Goal: Transaction & Acquisition: Purchase product/service

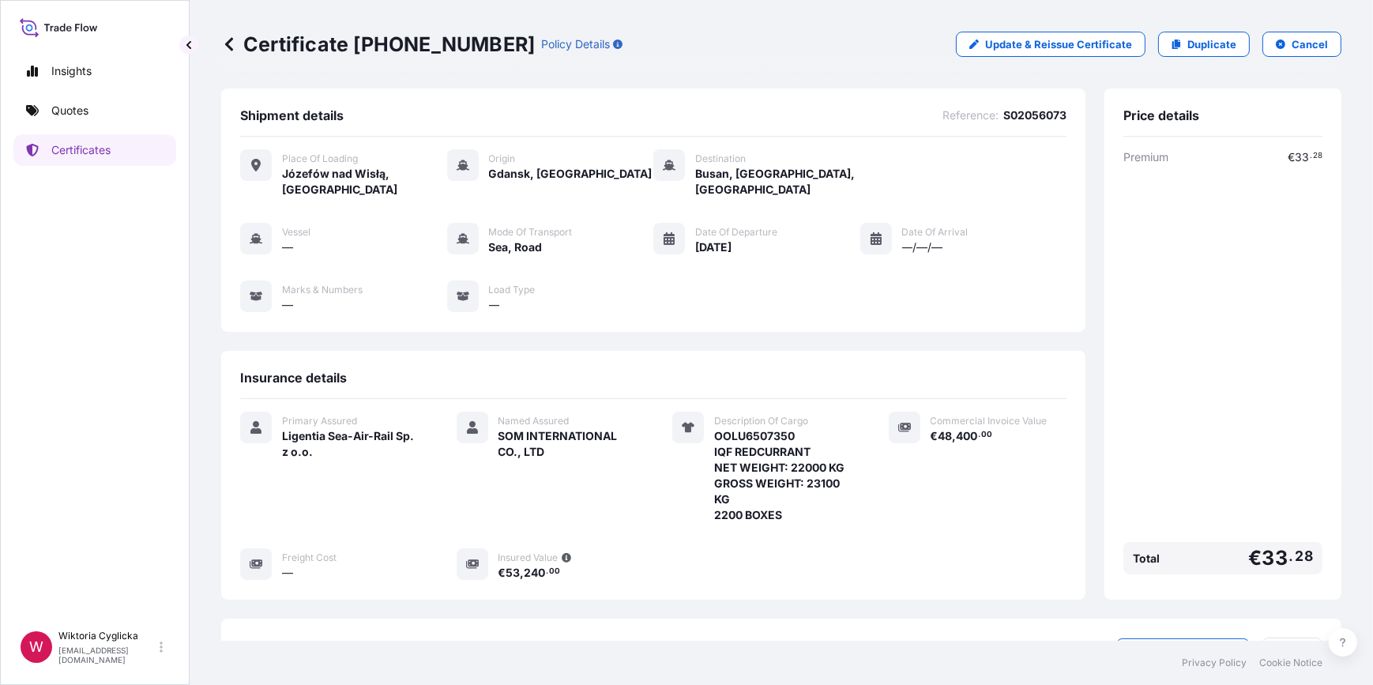
scroll to position [191, 0]
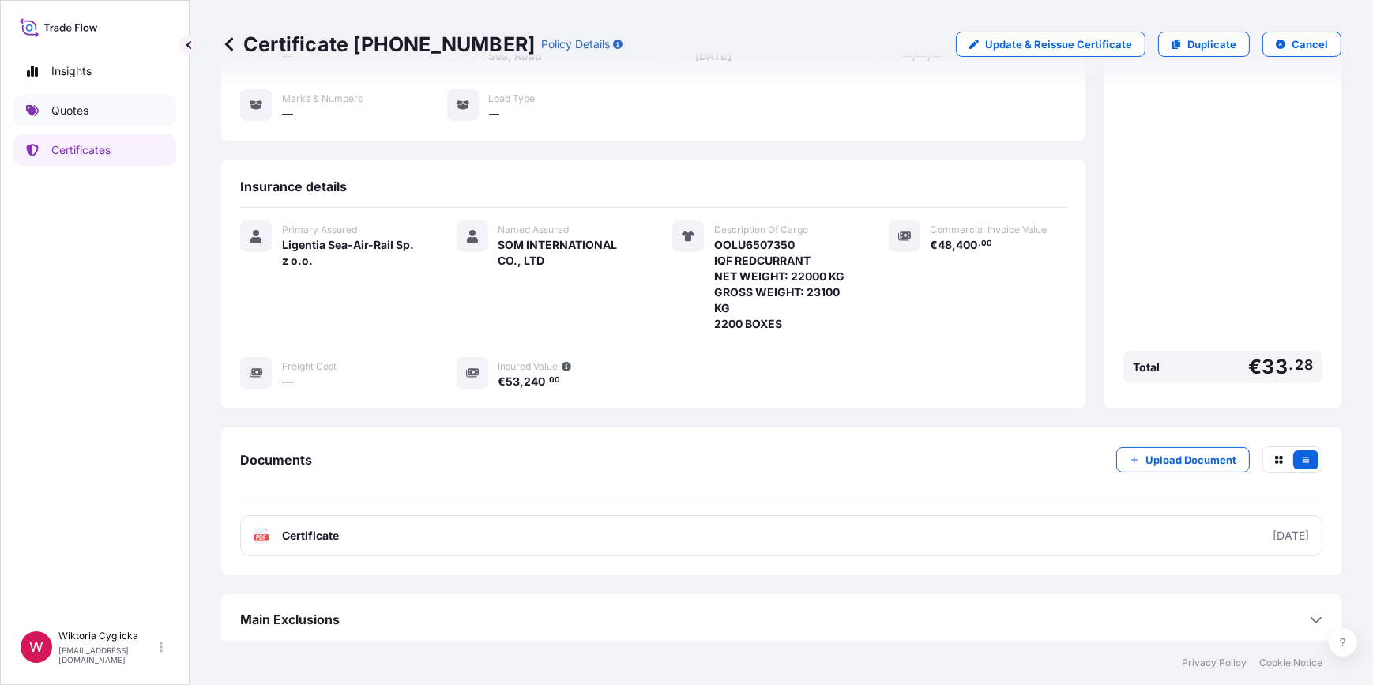
click at [126, 108] on link "Quotes" at bounding box center [94, 111] width 163 height 32
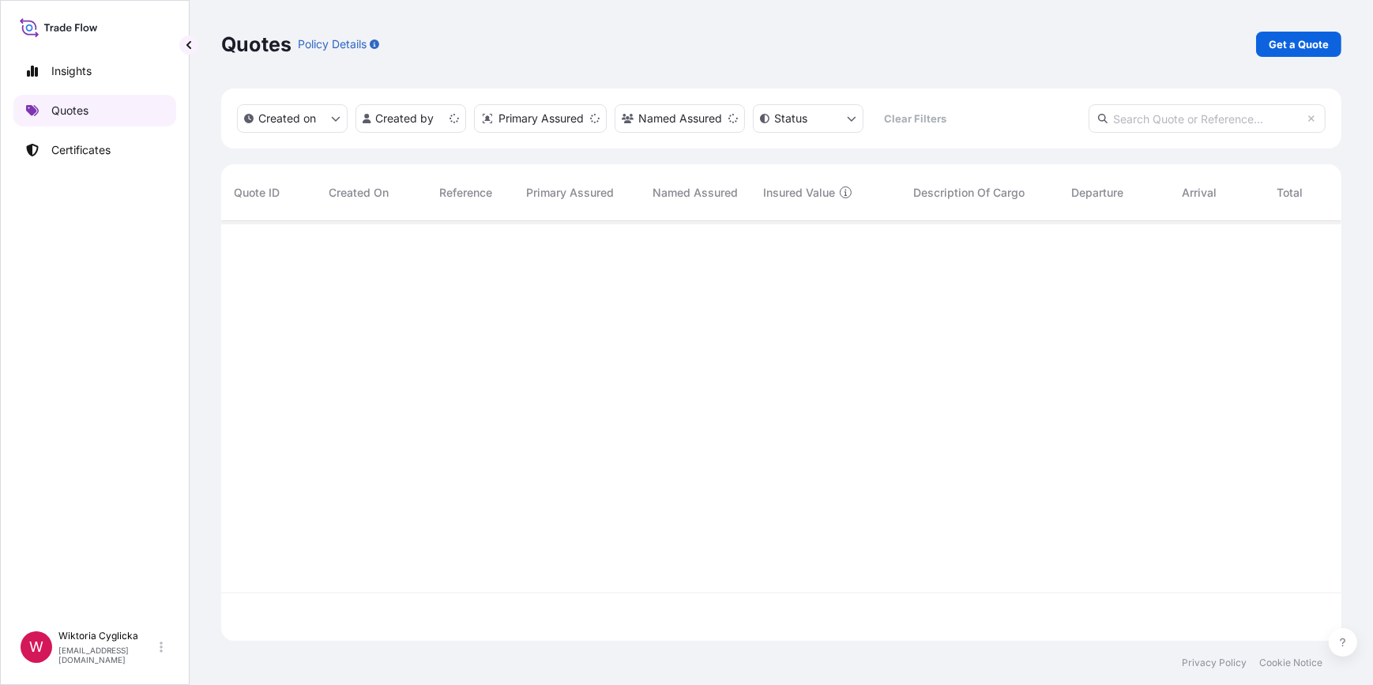
scroll to position [417, 1109]
click at [1298, 51] on p "Get a Quote" at bounding box center [1299, 44] width 60 height 16
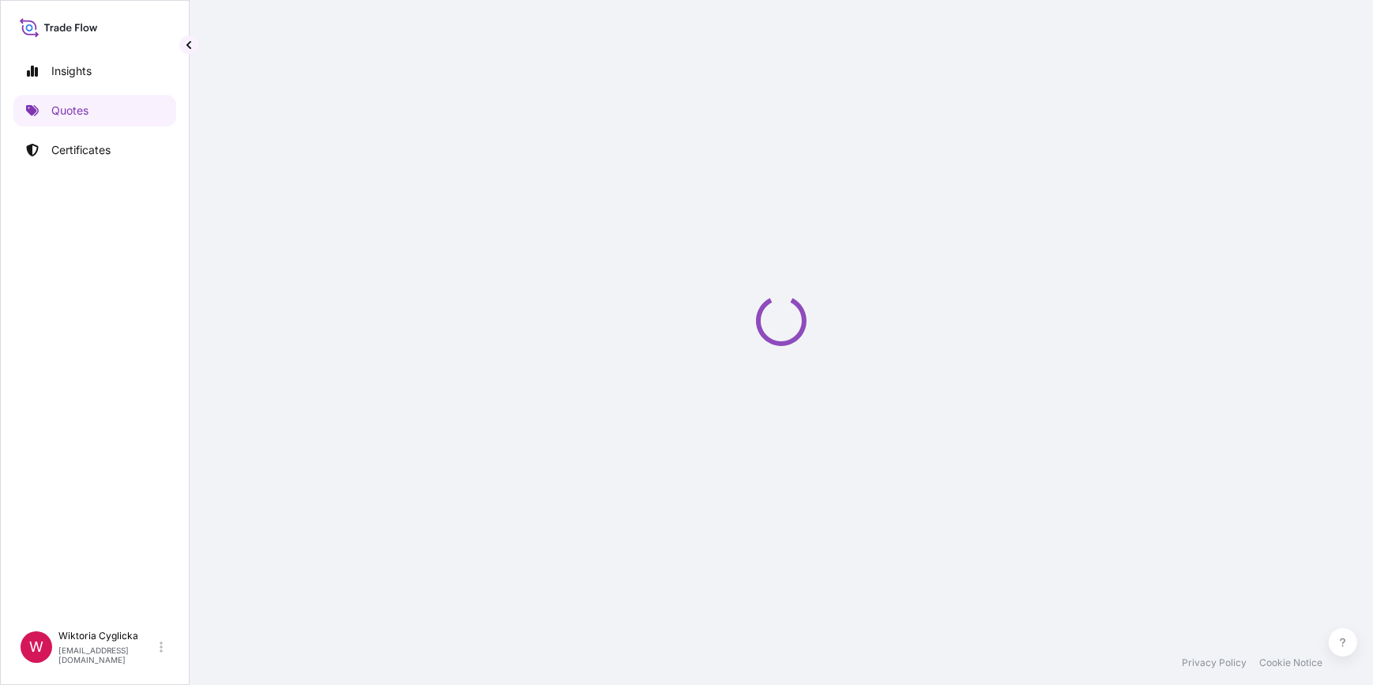
select select "Sea"
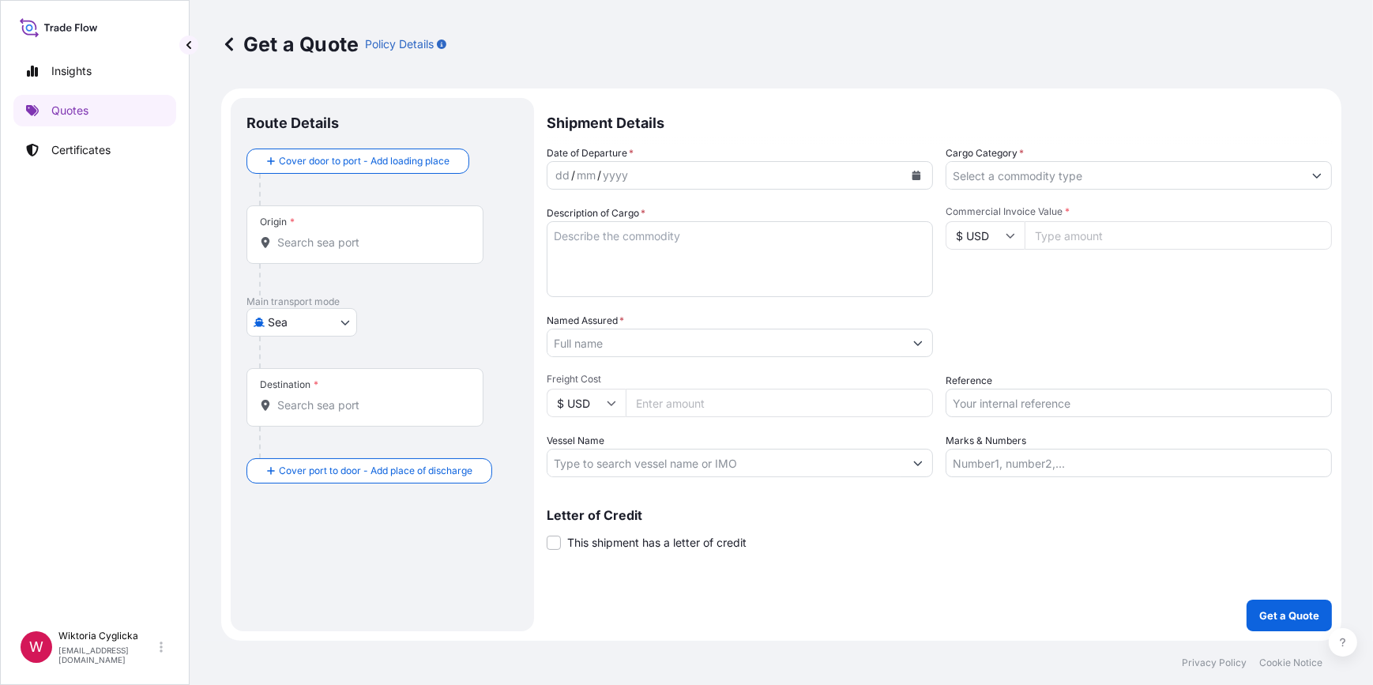
click at [1007, 402] on input "Reference" at bounding box center [1139, 403] width 386 height 28
paste input "S02057369"
type input "S02057369"
click at [1013, 363] on div "Date of Departure * dd / mm / yyyy Cargo Category * Description of Cargo * Comm…" at bounding box center [939, 311] width 785 height 332
click at [1046, 179] on input "Cargo Category *" at bounding box center [1124, 175] width 356 height 28
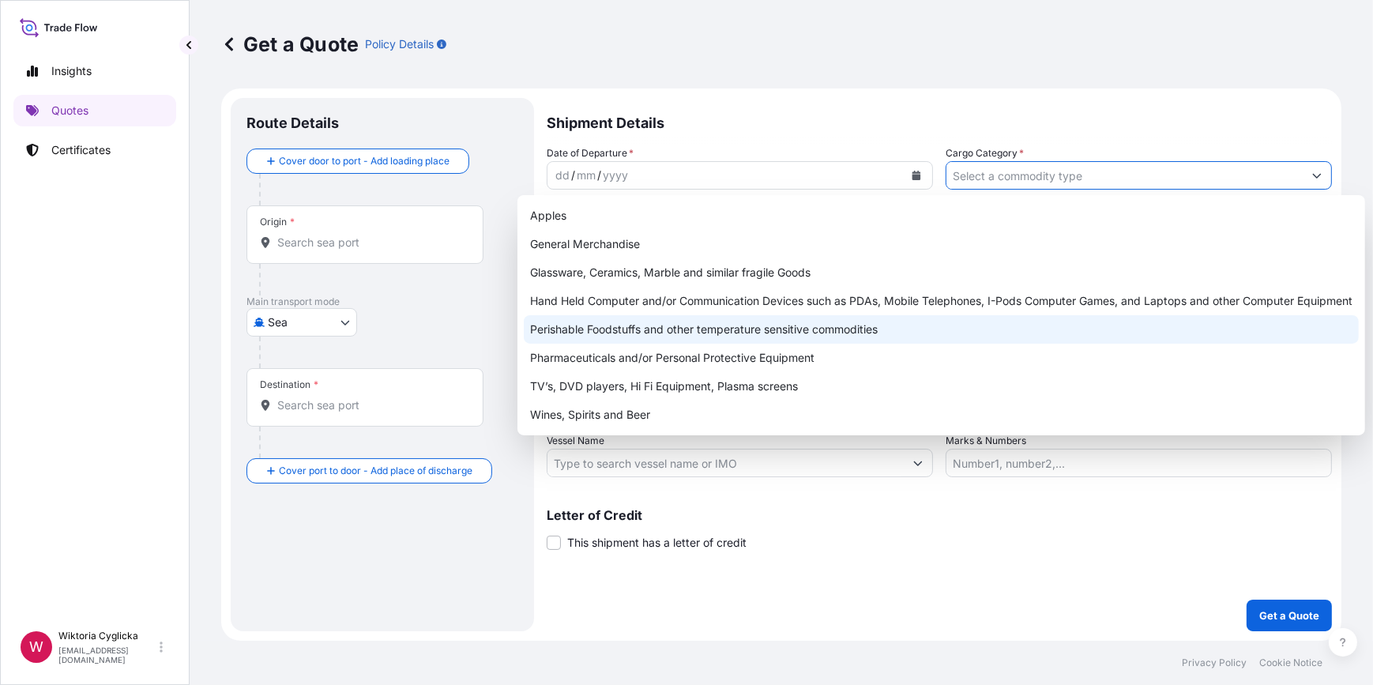
click at [610, 331] on div "Perishable Foodstuffs and other temperature sensitive commodities" at bounding box center [941, 329] width 835 height 28
type input "Perishable Foodstuffs and other temperature sensitive commodities"
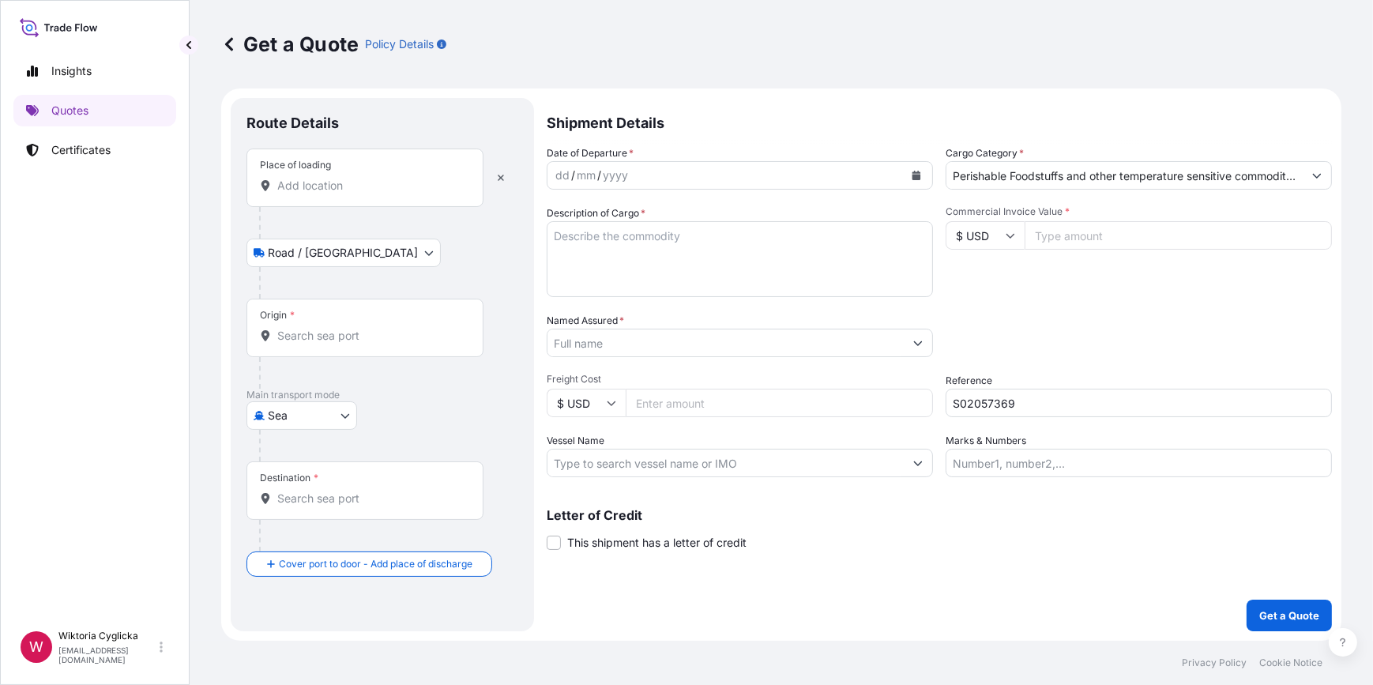
click at [364, 187] on input "Place of loading" at bounding box center [370, 186] width 186 height 16
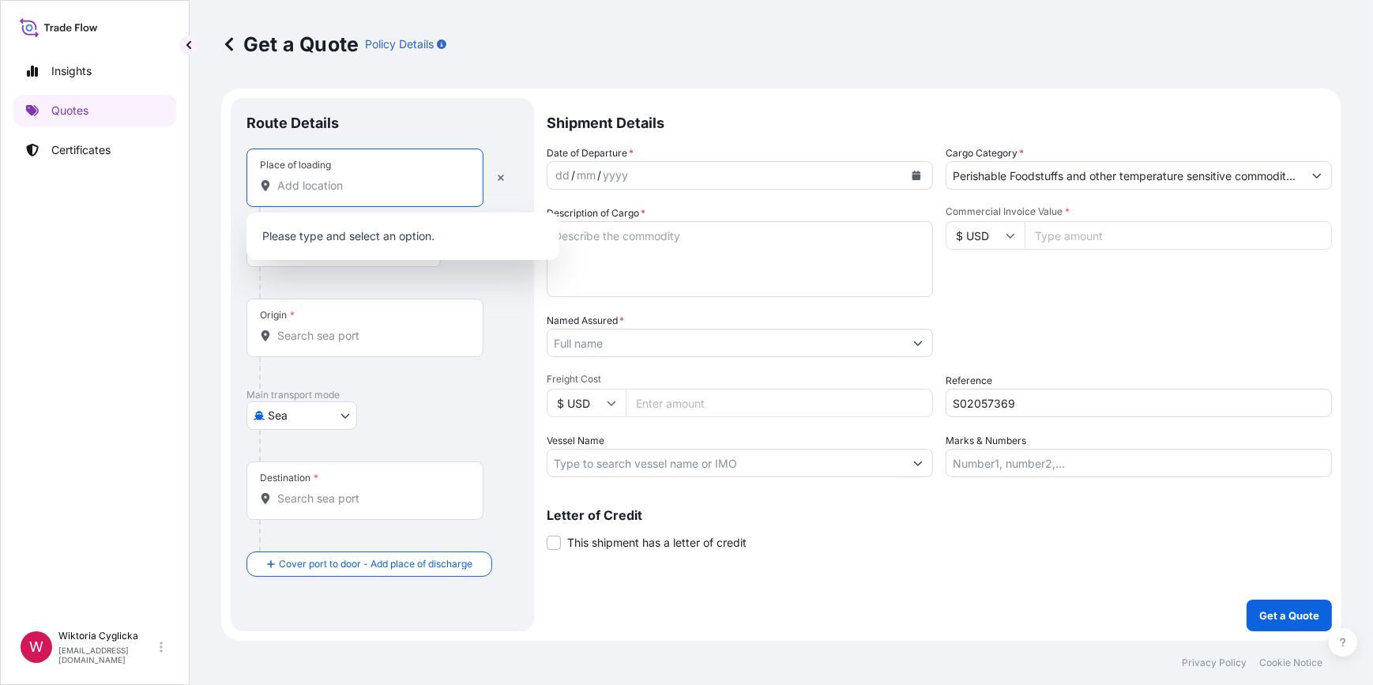
paste input "WIELEN"
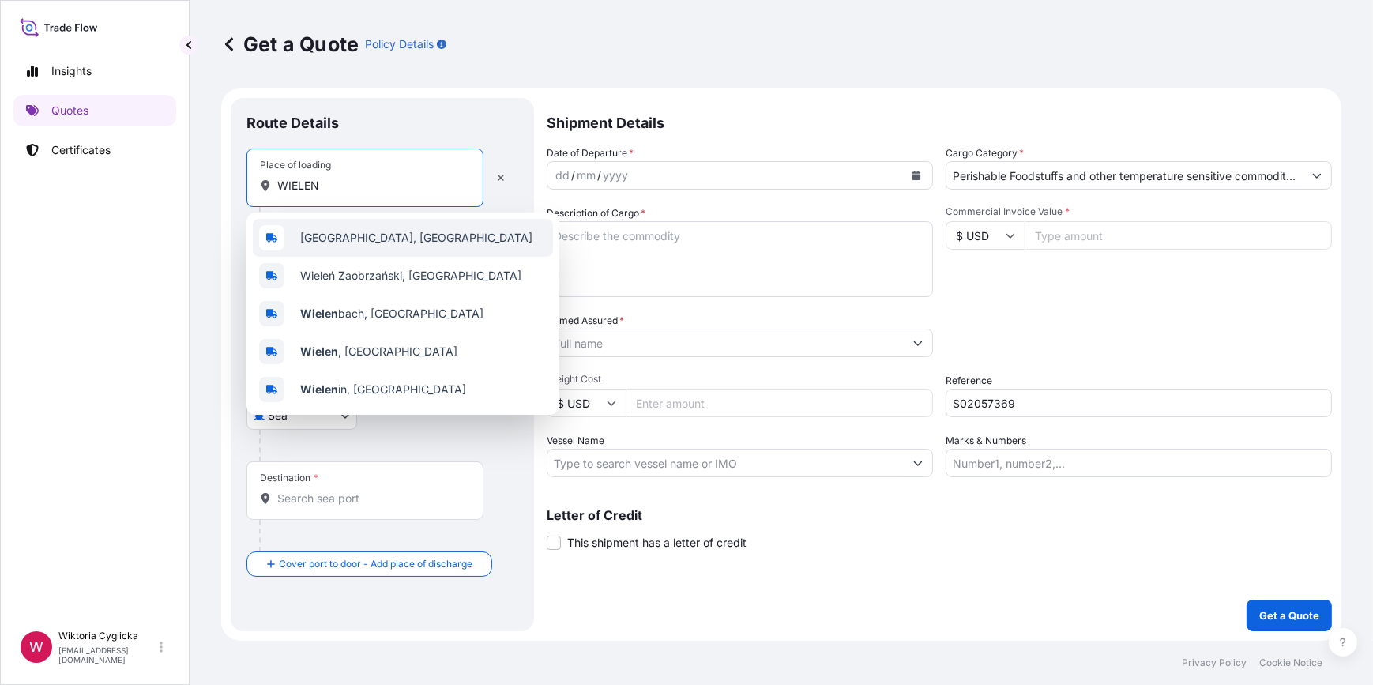
click at [352, 236] on span "[GEOGRAPHIC_DATA], [GEOGRAPHIC_DATA]" at bounding box center [416, 238] width 232 height 16
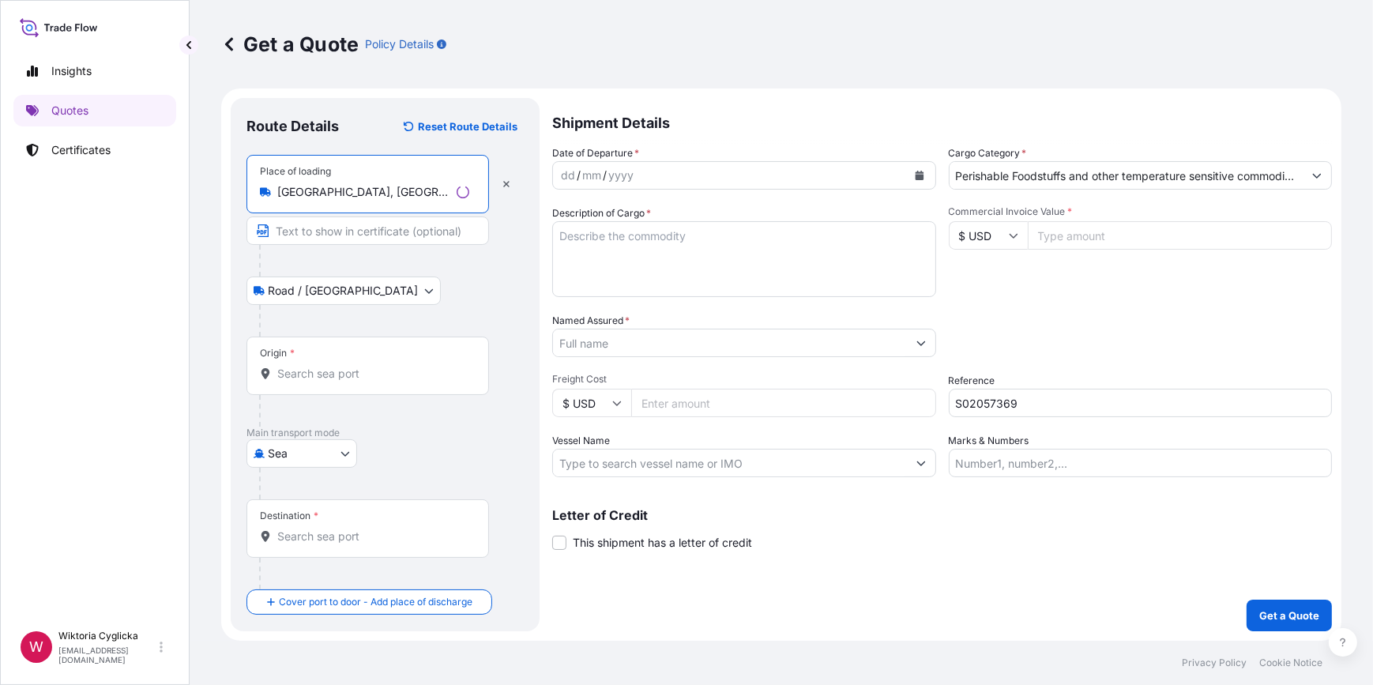
type input "[GEOGRAPHIC_DATA], [GEOGRAPHIC_DATA]"
click at [918, 181] on button "Calendar" at bounding box center [919, 175] width 25 height 25
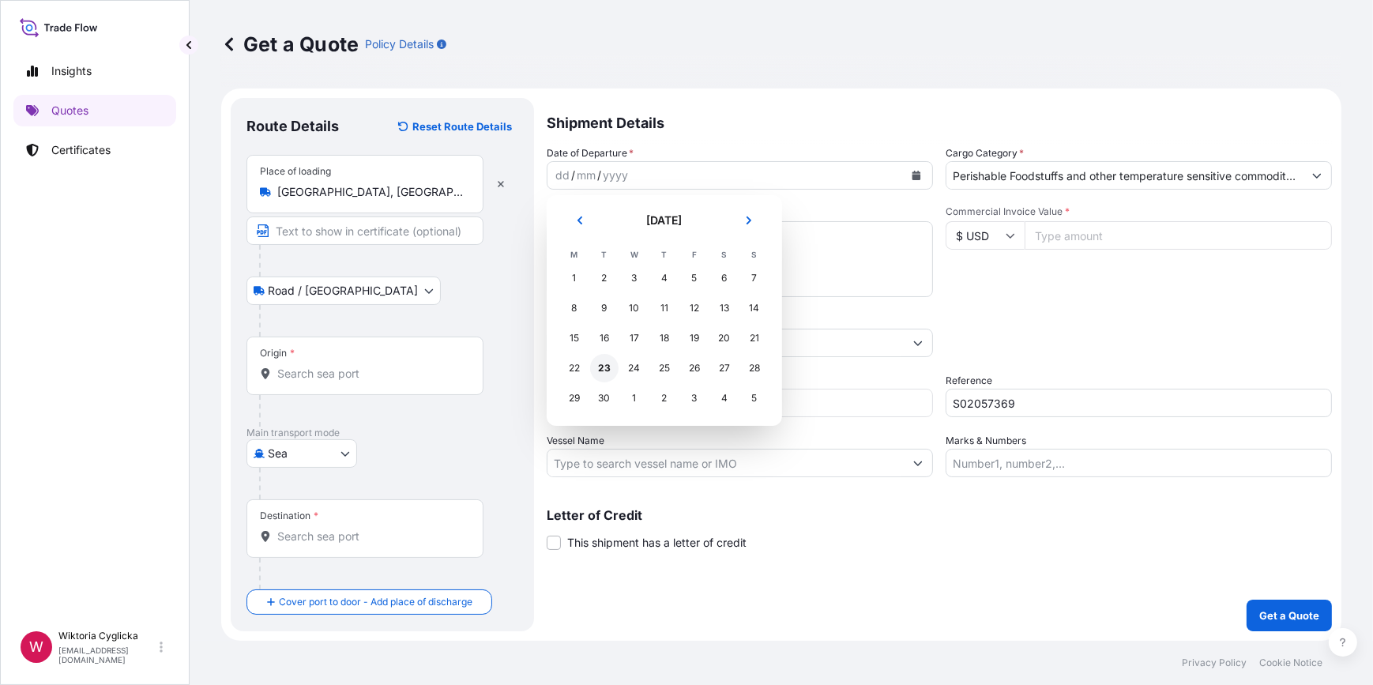
click at [606, 363] on div "23" at bounding box center [604, 368] width 28 height 28
click at [645, 267] on textarea "Description of Cargo *" at bounding box center [740, 259] width 386 height 76
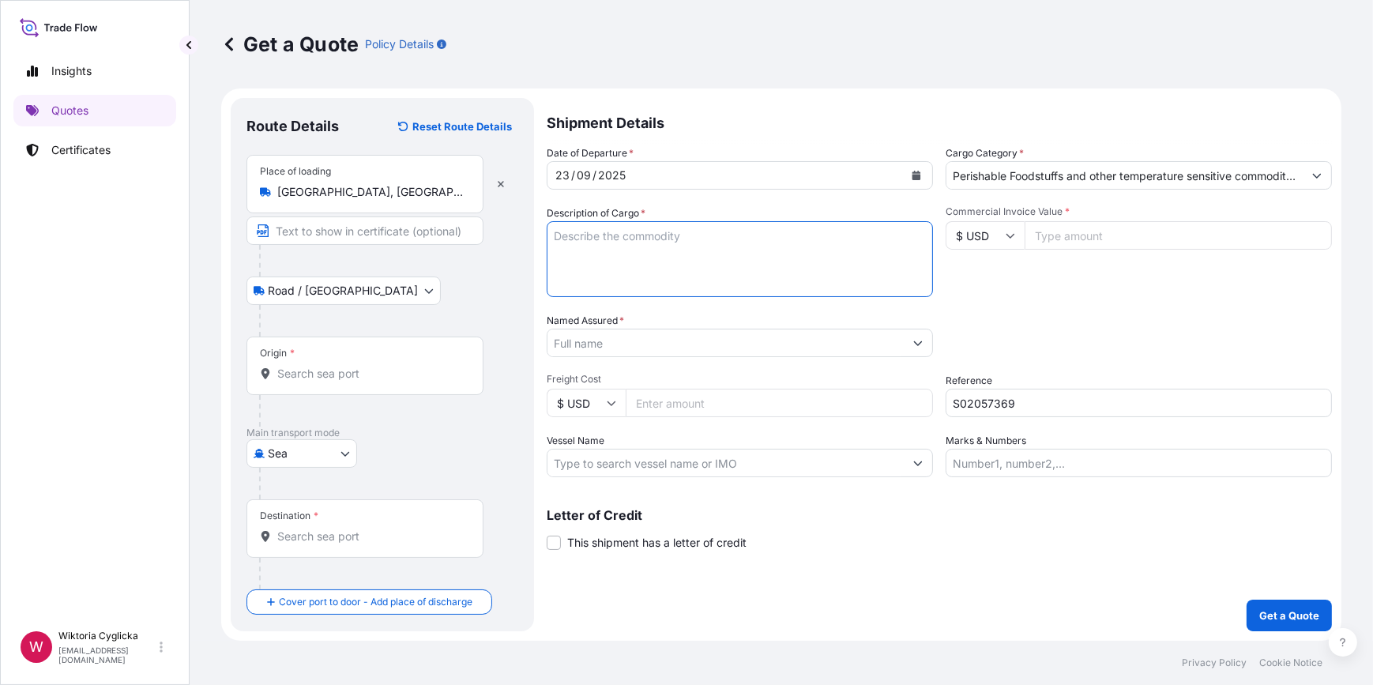
click at [682, 273] on textarea "Description of Cargo *" at bounding box center [740, 259] width 386 height 76
paste textarea "IQF BLACK CURRANT , IQF RED CURRANT, IQF [PERSON_NAME], IQF CHERRY, IQF STAWBER…"
click at [553, 231] on textarea "IQF BLACK CURRANT , IQF RED CURRANT, IQF [PERSON_NAME], IQF CHERRY, IQF STAWBER…" at bounding box center [740, 259] width 386 height 76
paste textarea "HLBU 9422070"
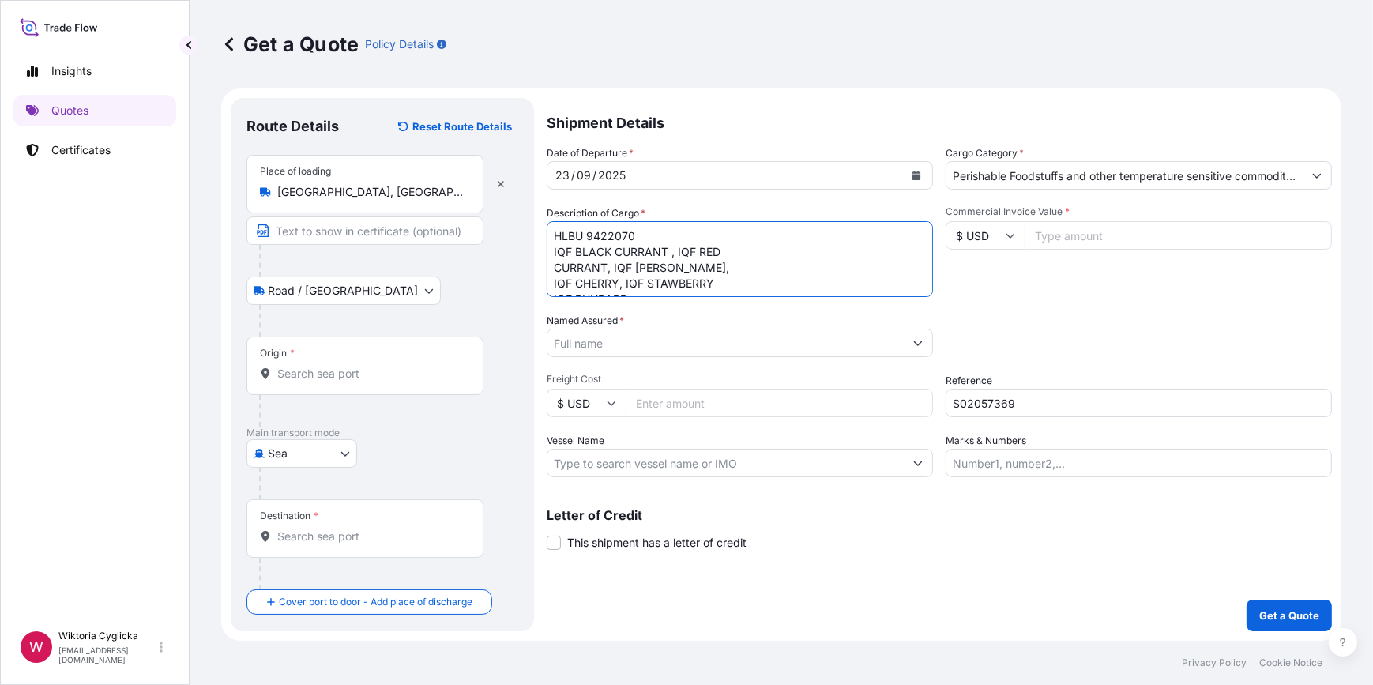
click at [586, 233] on textarea "HLBU 9422070 IQF BLACK CURRANT , IQF RED CURRANT, IQF [PERSON_NAME], IQF CHERRY…" at bounding box center [740, 259] width 386 height 76
click at [701, 283] on textarea "HLBU9422070 IQF BLACK CURRANT , IQF RED CURRANT, IQF [PERSON_NAME], IQF CHERRY,…" at bounding box center [740, 259] width 386 height 76
type textarea "HLBU9422070 IQF BLACK CURRANT , IQF RED CURRANT, IQF [PERSON_NAME], IQF CHERRY,…"
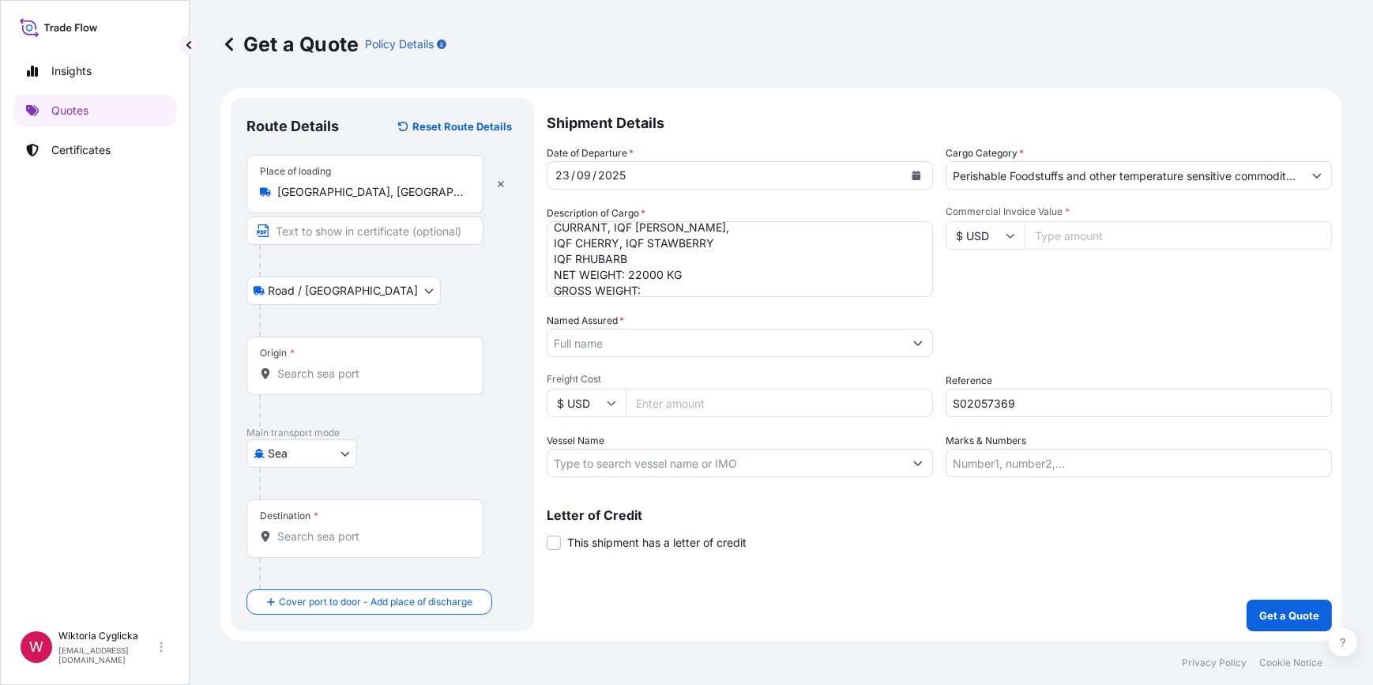
click at [995, 239] on input "$ USD" at bounding box center [985, 235] width 79 height 28
click at [988, 259] on div "€ EUR £ GBP $ USD ؋ AFN $ AUD R$ BRL $ CAD ¥ CNY $ HKD ₹ INR ¥ JPY DH MAD RM MY…" at bounding box center [985, 337] width 79 height 158
click at [998, 238] on input "$ USD" at bounding box center [985, 235] width 79 height 28
click at [996, 262] on div "€ EUR £ GBP $ USD ؋ AFN $ AUD R$ BRL $ CAD ¥ CNY $ HKD ₹ INR ¥ JPY DH MAD RM MY…" at bounding box center [985, 337] width 79 height 158
click at [1059, 233] on input "Commercial Invoice Value *" at bounding box center [1178, 235] width 307 height 28
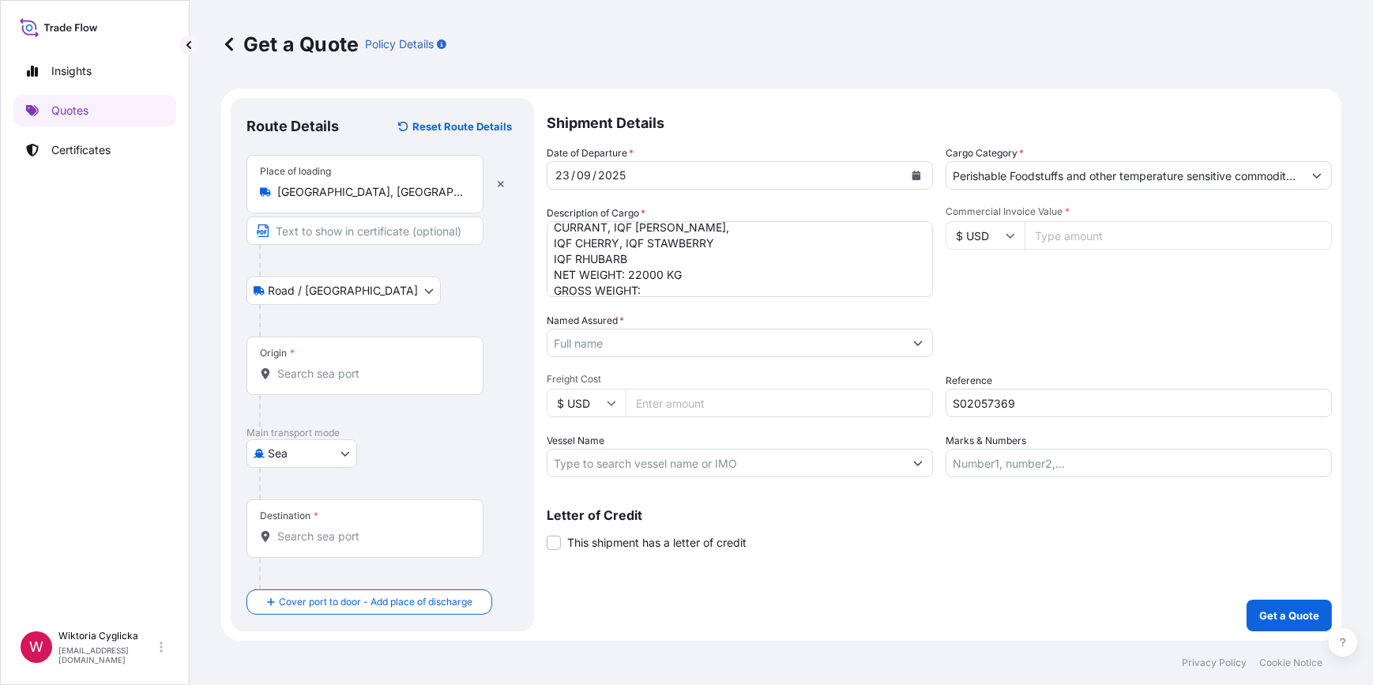
click at [985, 243] on input "$ USD" at bounding box center [985, 235] width 79 height 28
click at [991, 268] on div "€ EUR" at bounding box center [985, 279] width 66 height 30
type input "€ EUR"
click at [1055, 245] on input "Commercial Invoice Value *" at bounding box center [1178, 235] width 307 height 28
type input "105850"
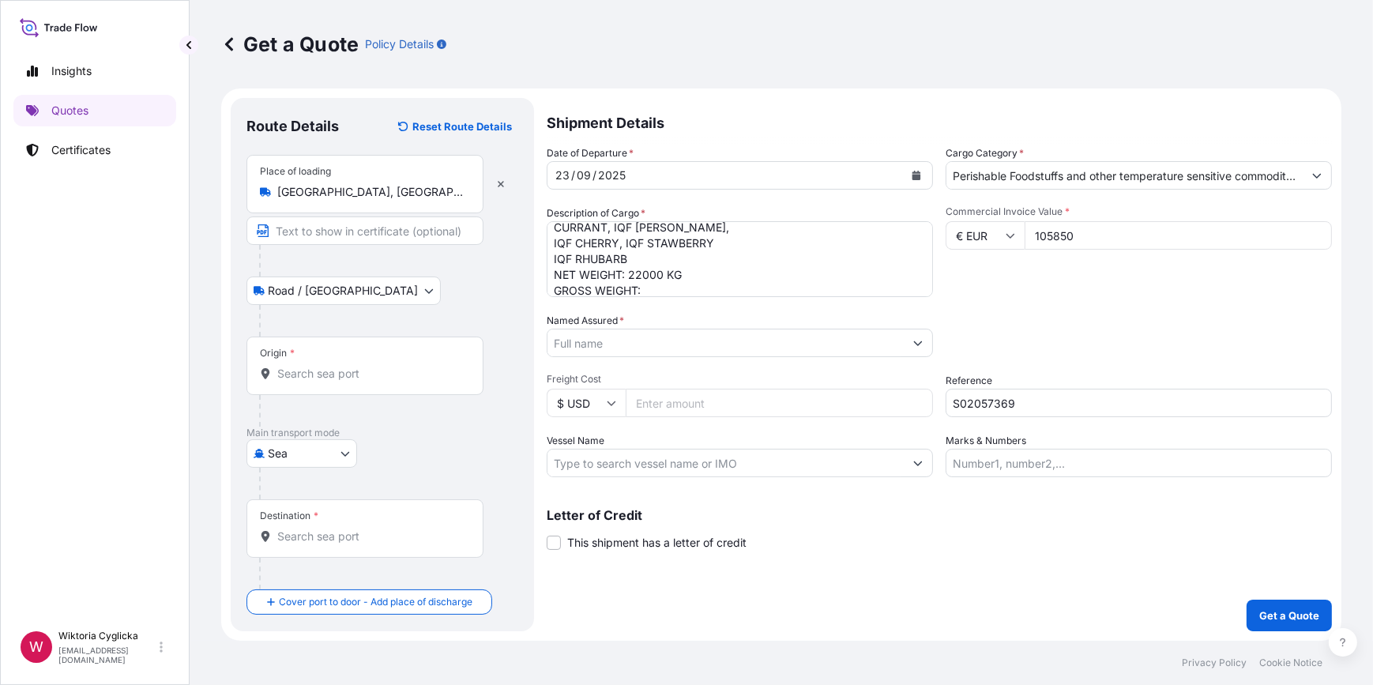
click at [1066, 264] on div "Commercial Invoice Value * € EUR 105850" at bounding box center [1139, 251] width 386 height 92
click at [664, 284] on textarea "HLBU9422070 IQF BLACK CURRANT , IQF RED CURRANT, IQF [PERSON_NAME], IQF CHERRY,…" at bounding box center [740, 259] width 386 height 76
click at [675, 285] on textarea "HLBU9422070 IQF BLACK CURRANT , IQF RED CURRANT, IQF [PERSON_NAME], IQF CHERRY,…" at bounding box center [740, 259] width 386 height 76
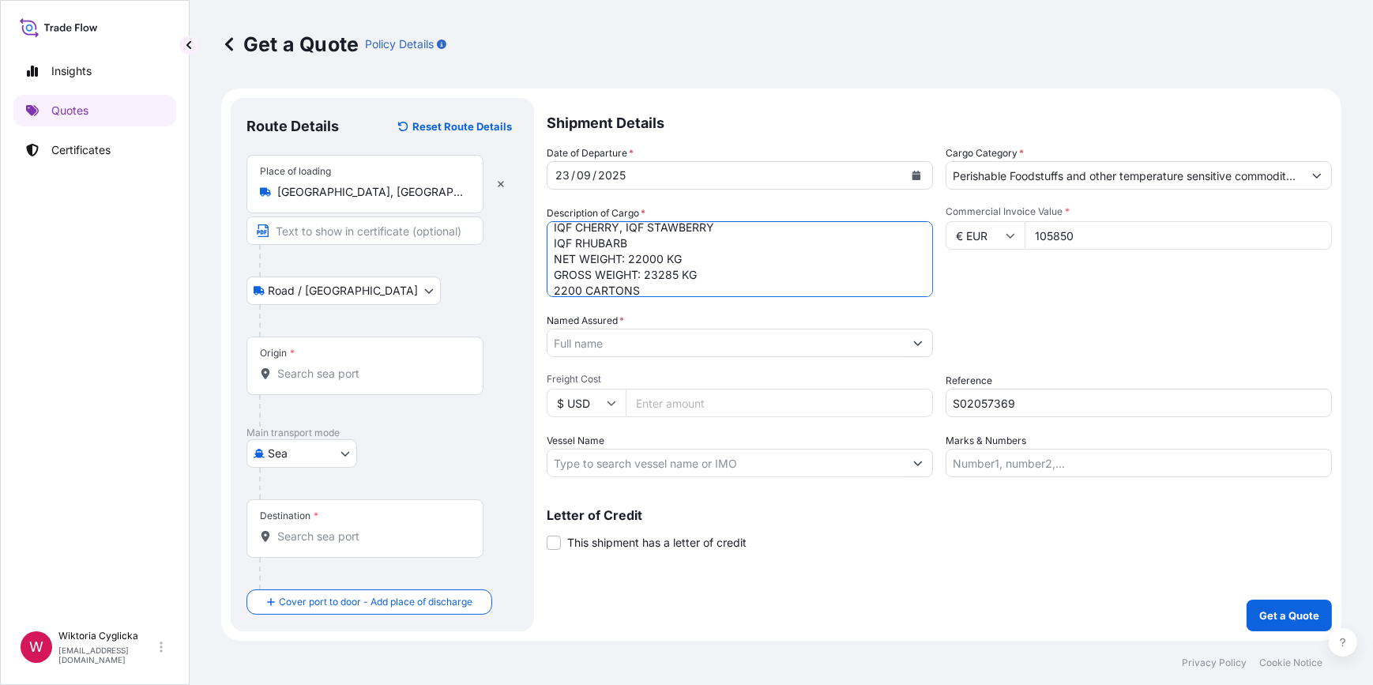
type textarea "HLBU9422070 IQF BLACK CURRANT , IQF RED CURRANT, IQF [PERSON_NAME], IQF CHERRY,…"
click at [955, 314] on div "Packing Category Type to search a container mode Please select a primary mode o…" at bounding box center [1139, 335] width 386 height 44
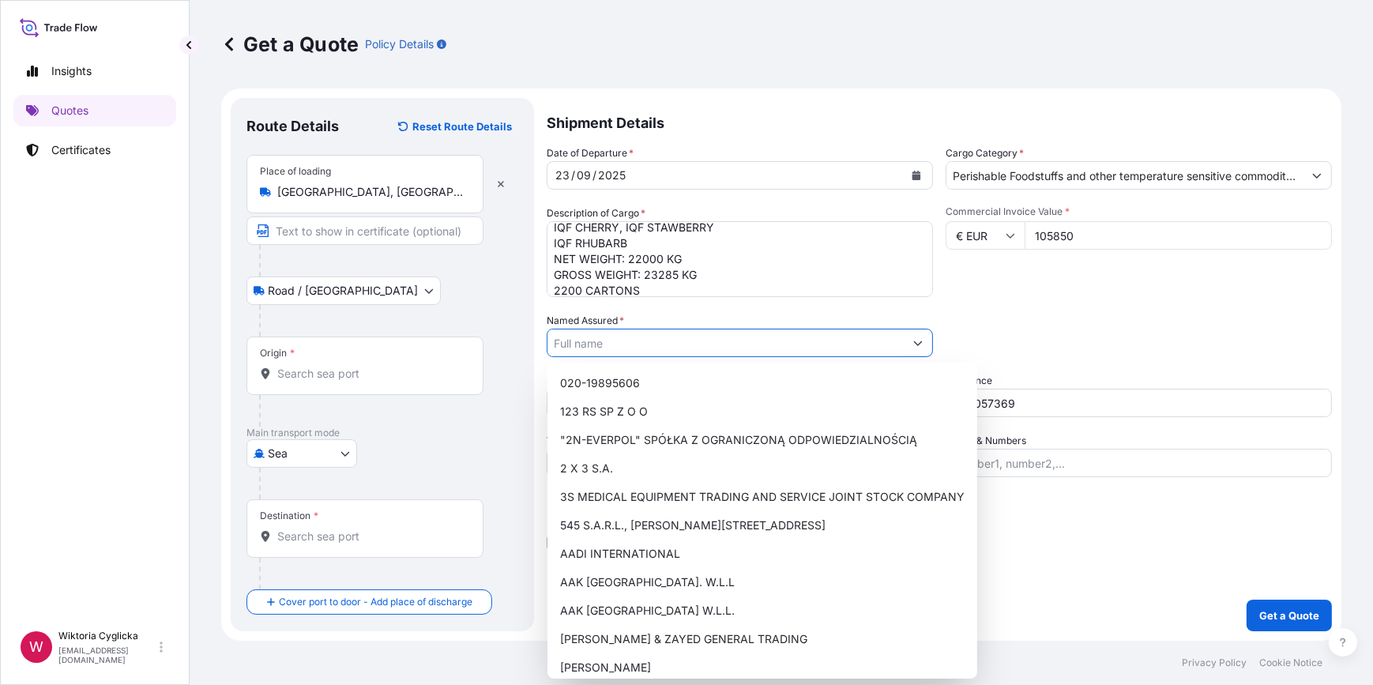
click at [826, 333] on input "Named Assured *" at bounding box center [725, 343] width 356 height 28
click at [336, 375] on input "Origin *" at bounding box center [370, 374] width 186 height 16
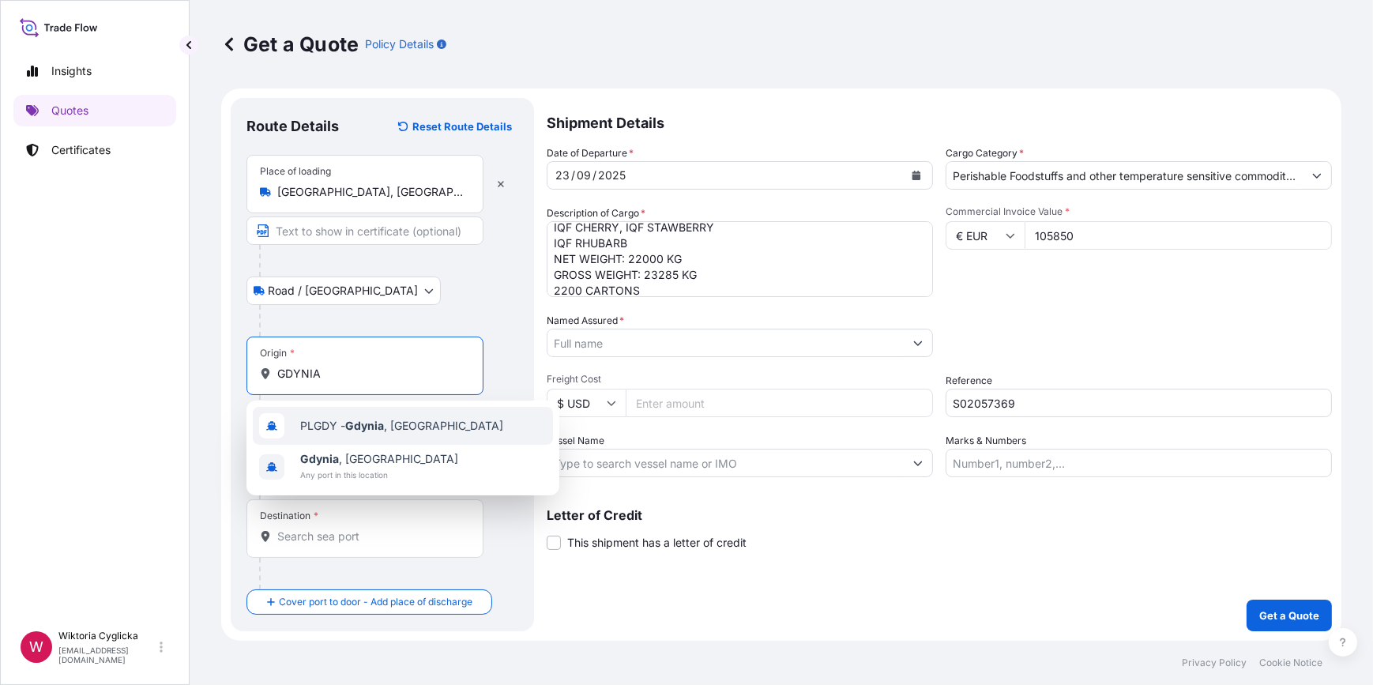
click at [337, 418] on span "PLGDY - [GEOGRAPHIC_DATA] , [GEOGRAPHIC_DATA]" at bounding box center [401, 426] width 203 height 16
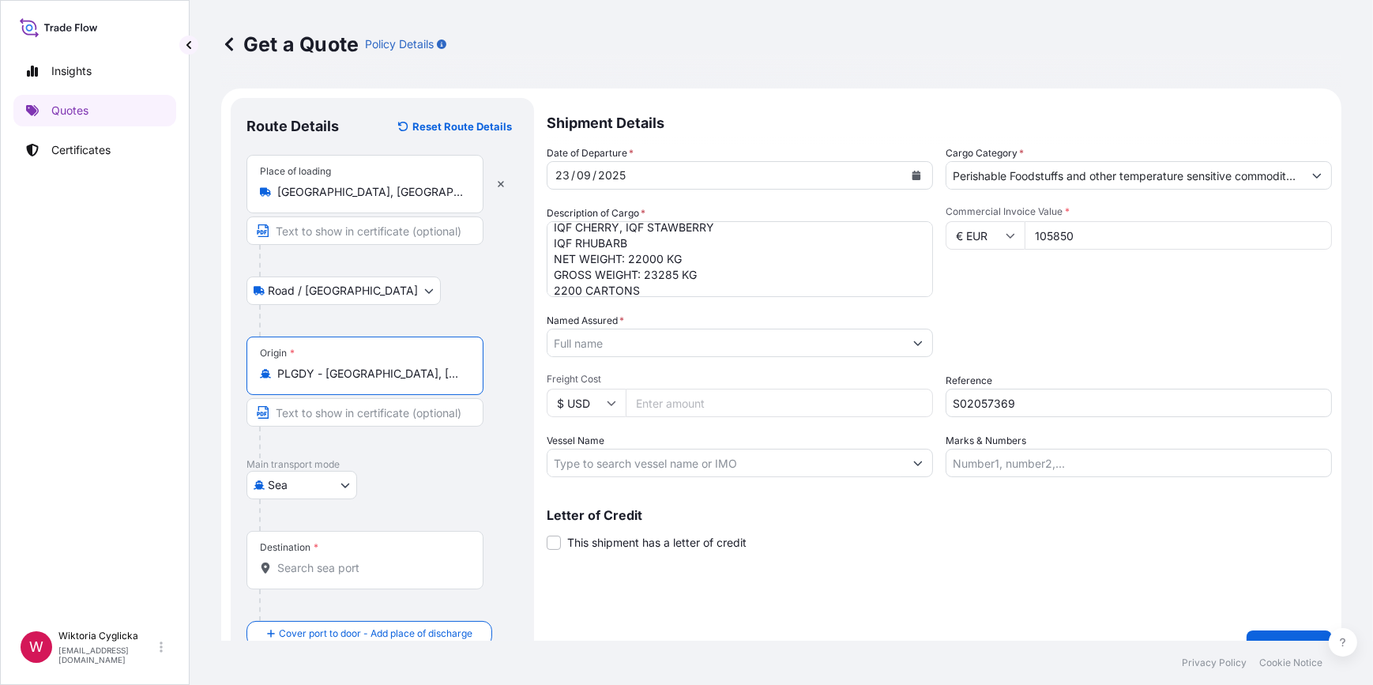
type input "PLGDY - [GEOGRAPHIC_DATA], [GEOGRAPHIC_DATA]"
click at [354, 556] on div "Destination *" at bounding box center [364, 560] width 237 height 58
click at [354, 560] on input "Destination *" at bounding box center [370, 568] width 186 height 16
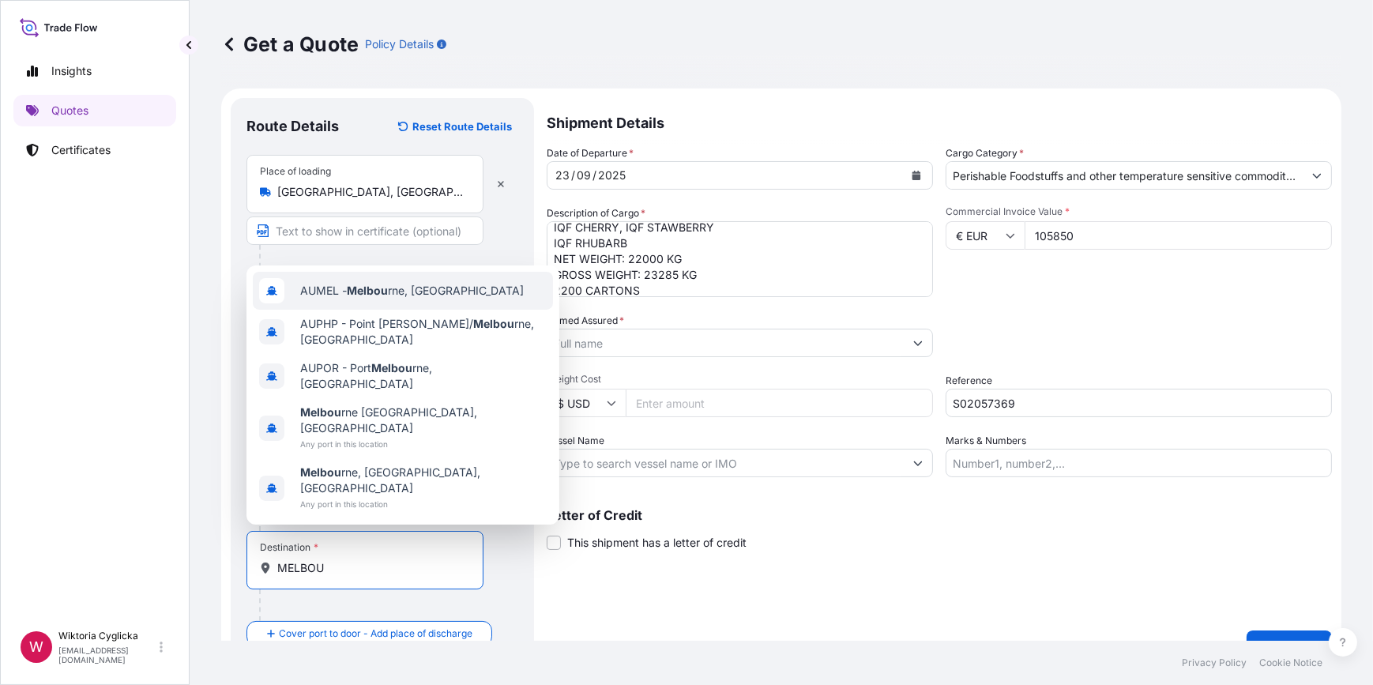
click at [375, 310] on div "AUMEL - Melbou rne, [GEOGRAPHIC_DATA]" at bounding box center [403, 291] width 300 height 38
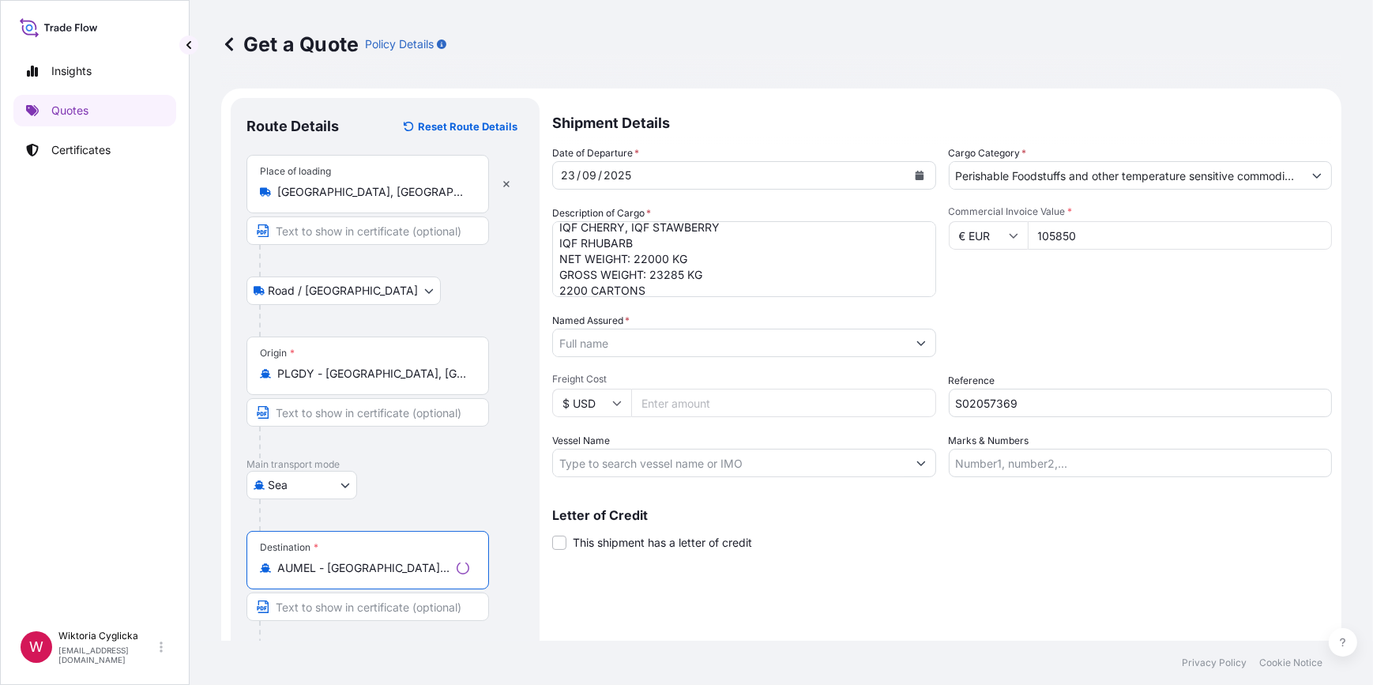
type input "AUMEL - [GEOGRAPHIC_DATA], [GEOGRAPHIC_DATA]"
click at [1030, 320] on div "Packing Category Type to search a container mode Please select a primary mode o…" at bounding box center [1141, 335] width 384 height 44
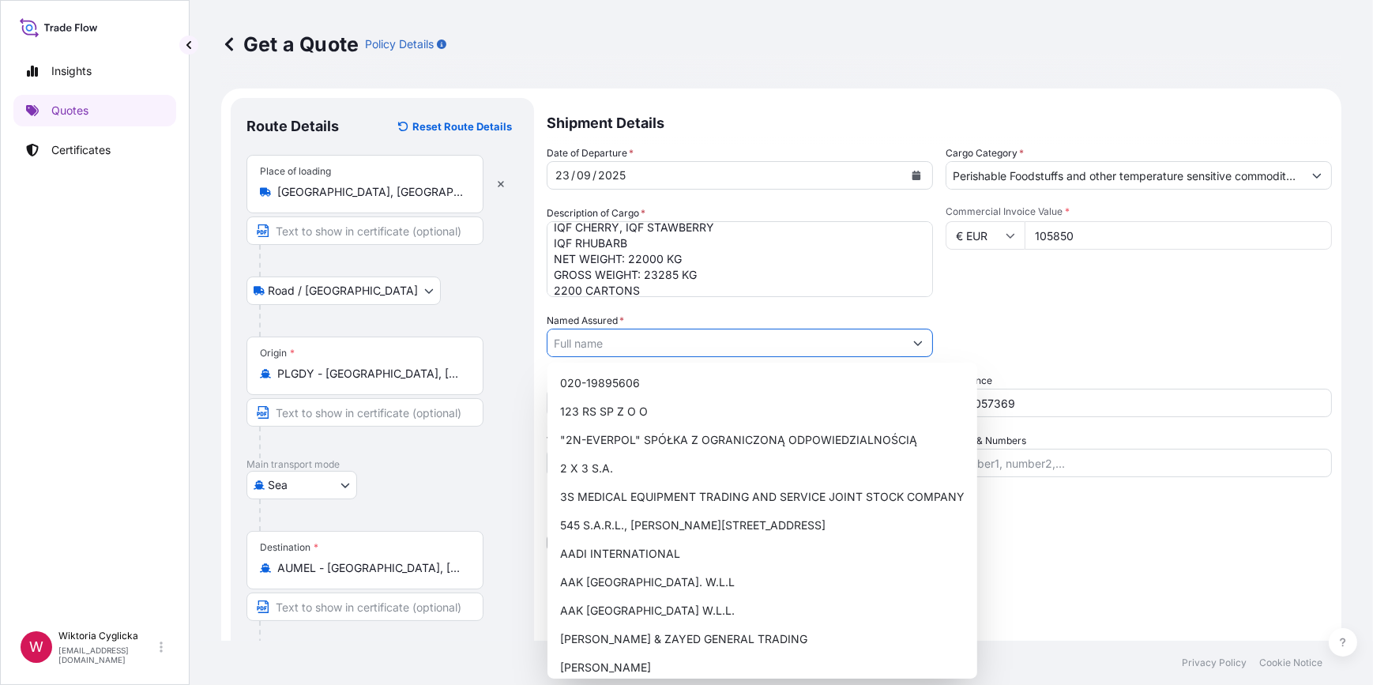
click at [682, 329] on input "Named Assured *" at bounding box center [725, 343] width 356 height 28
paste input "[PERSON_NAME] AUSTRALIA PTY LTD"
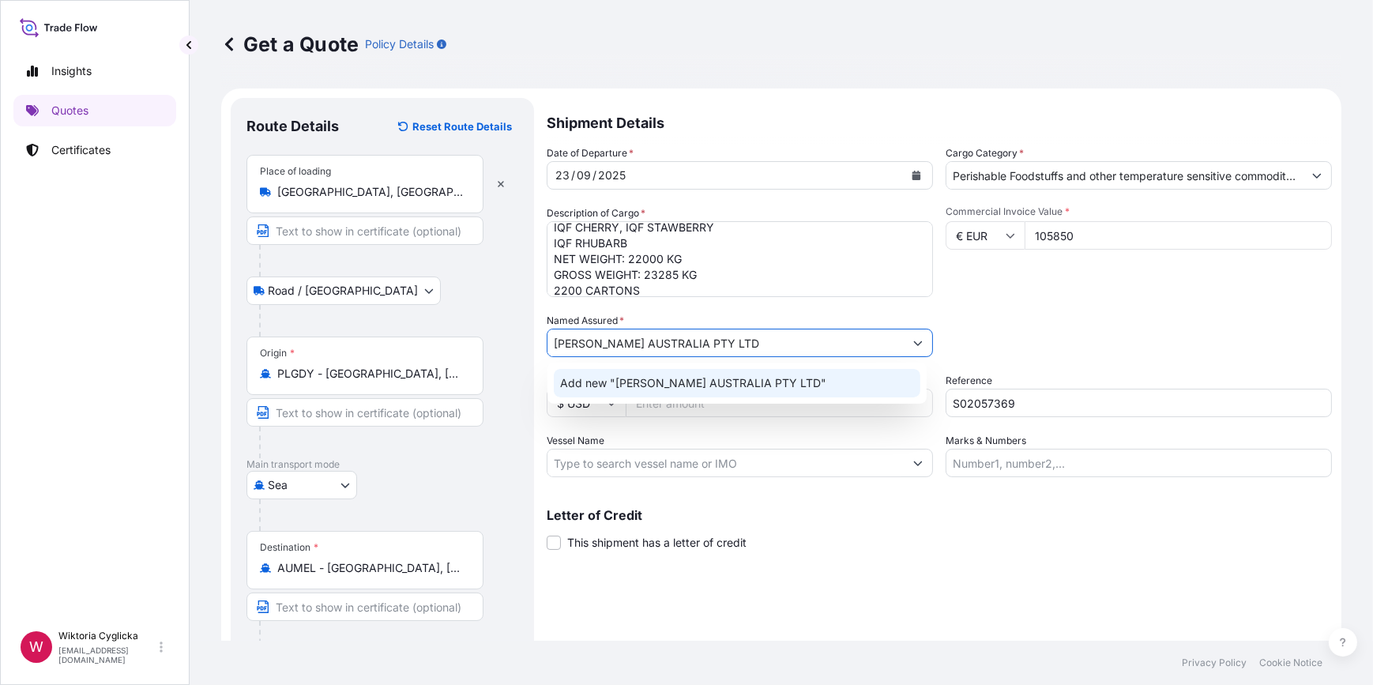
click at [766, 384] on span "Add new "[PERSON_NAME] AUSTRALIA PTY LTD"" at bounding box center [693, 383] width 266 height 16
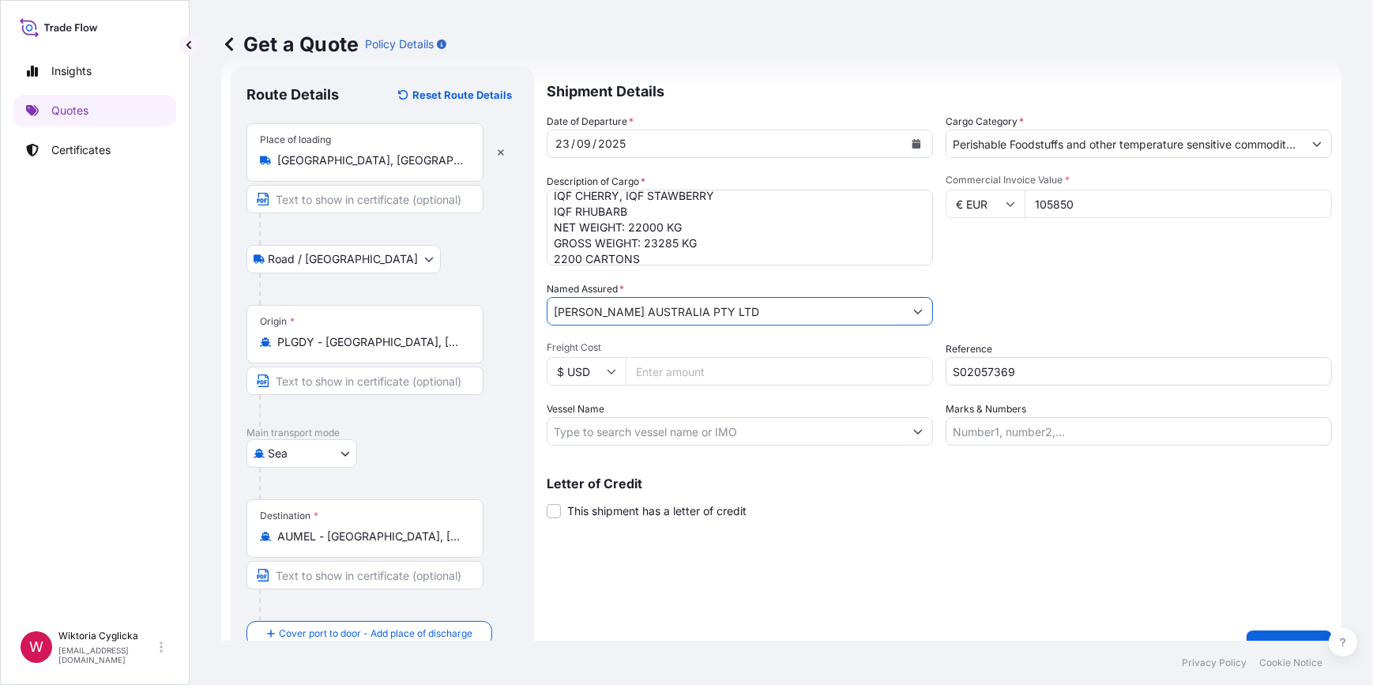
scroll to position [62, 0]
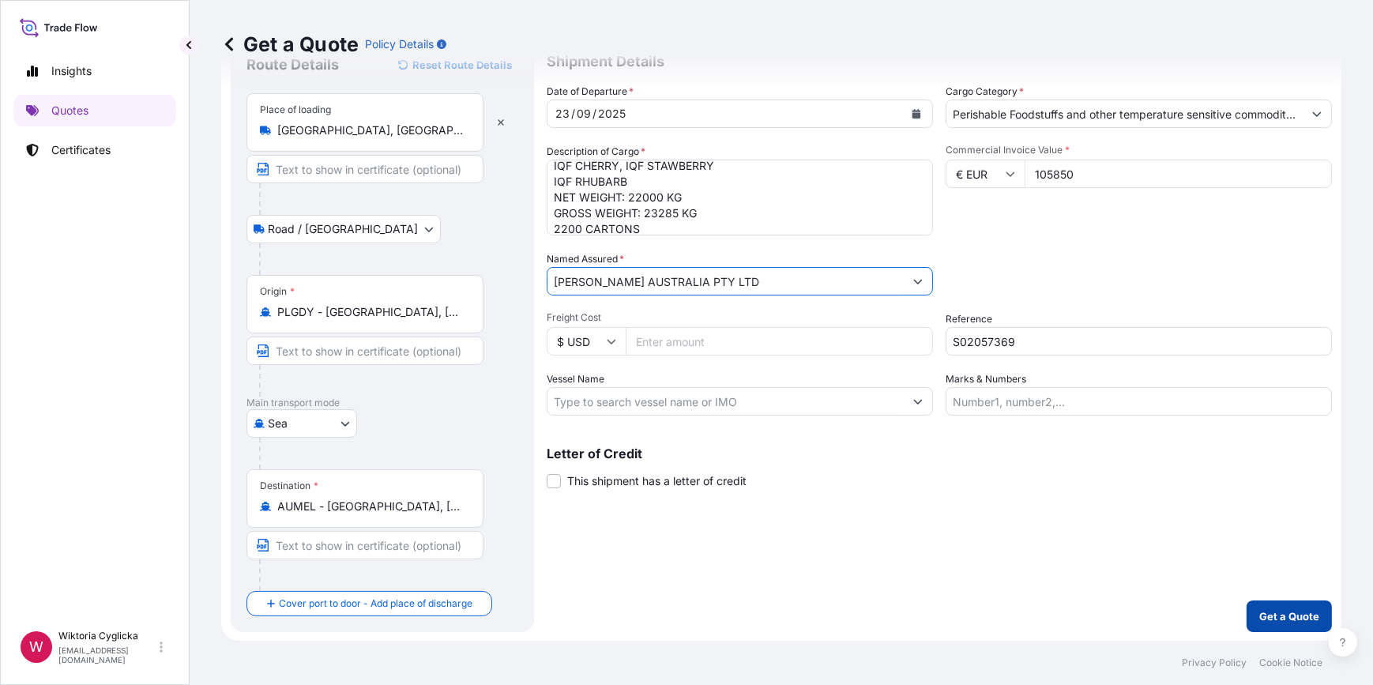
type input "[PERSON_NAME] AUSTRALIA PTY LTD"
click at [1273, 617] on p "Get a Quote" at bounding box center [1289, 616] width 60 height 16
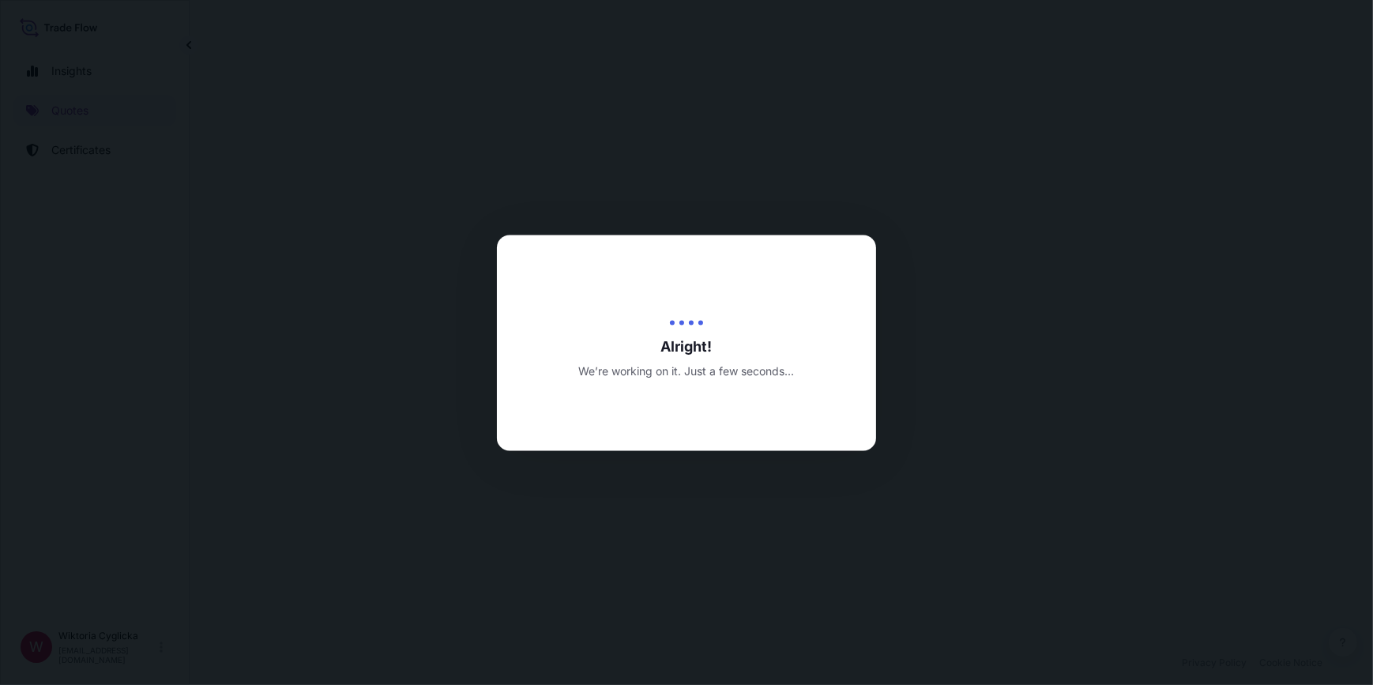
select select "Road / [GEOGRAPHIC_DATA]"
select select "Sea"
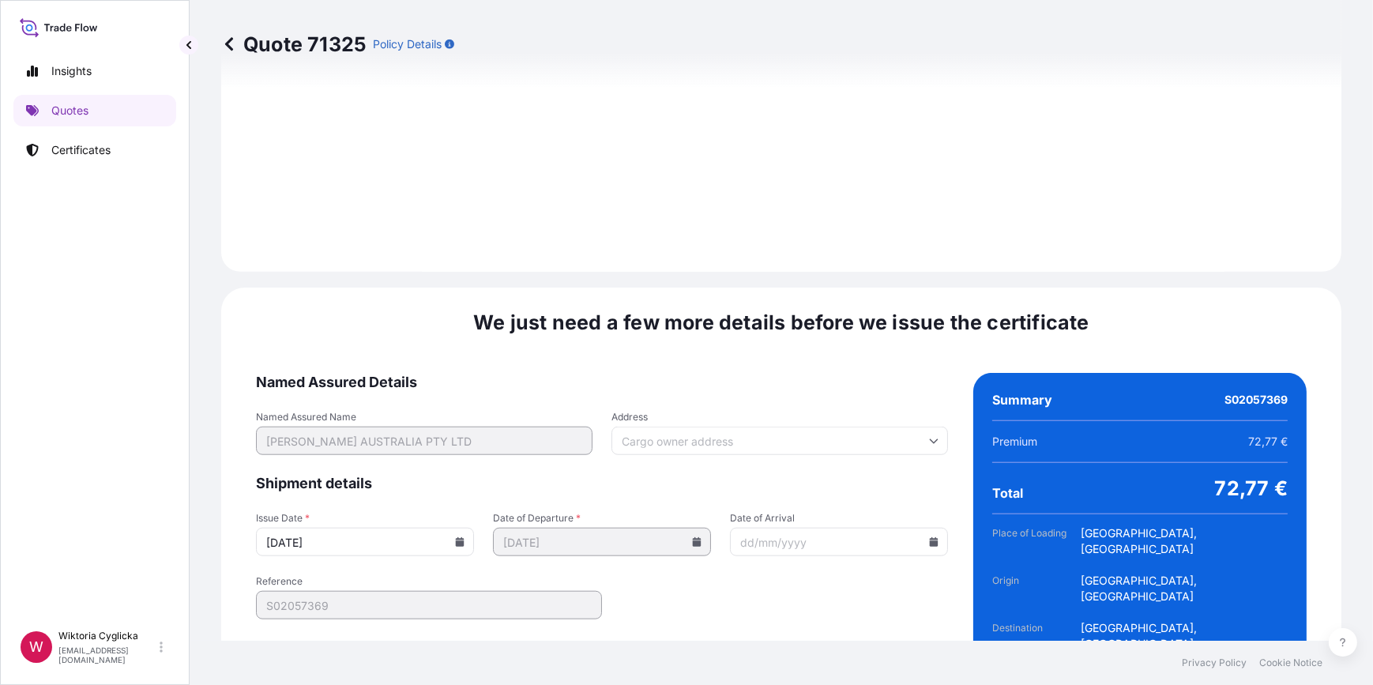
scroll to position [1889, 0]
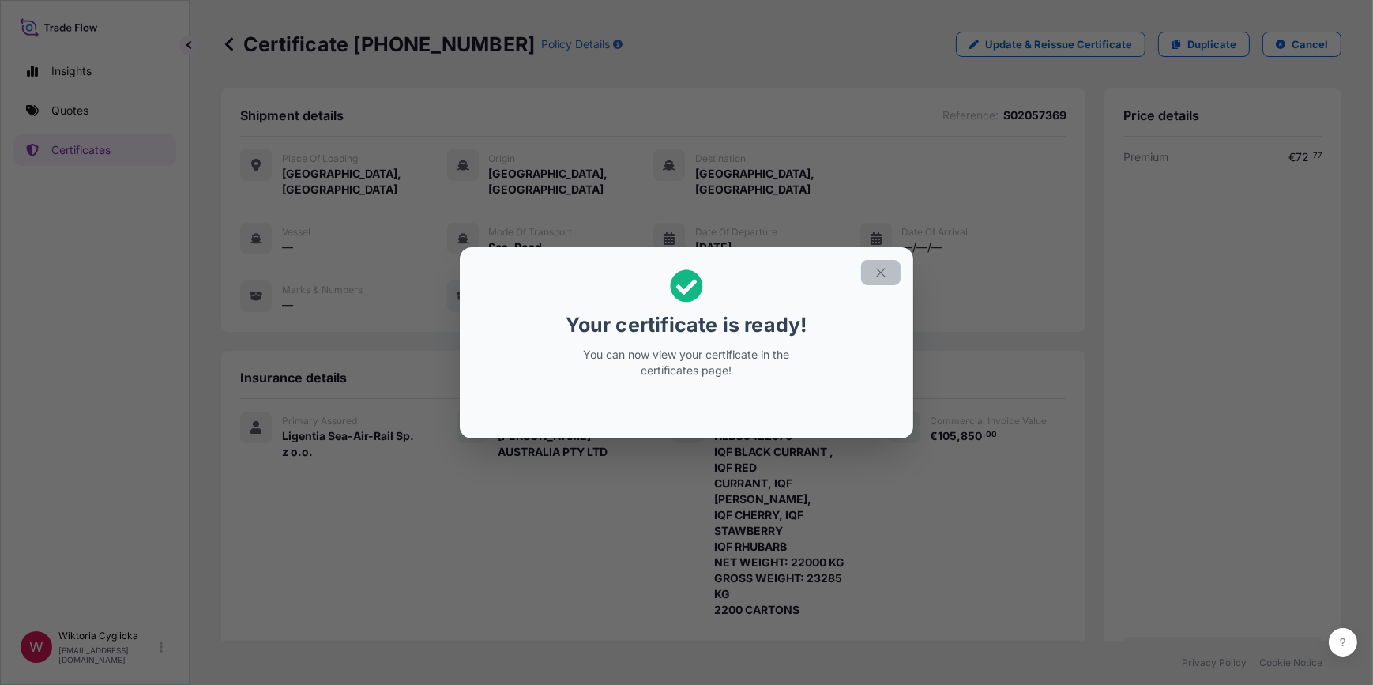
click at [888, 269] on button "button" at bounding box center [880, 272] width 39 height 25
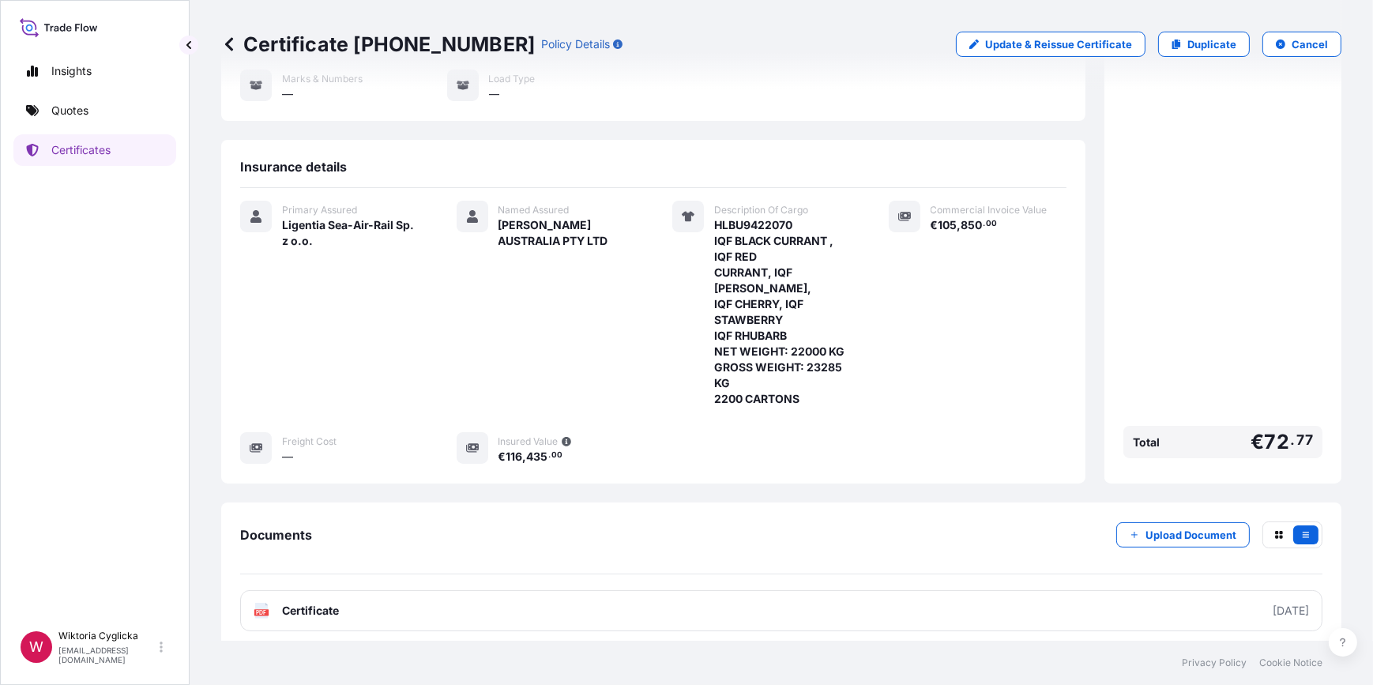
scroll to position [273, 0]
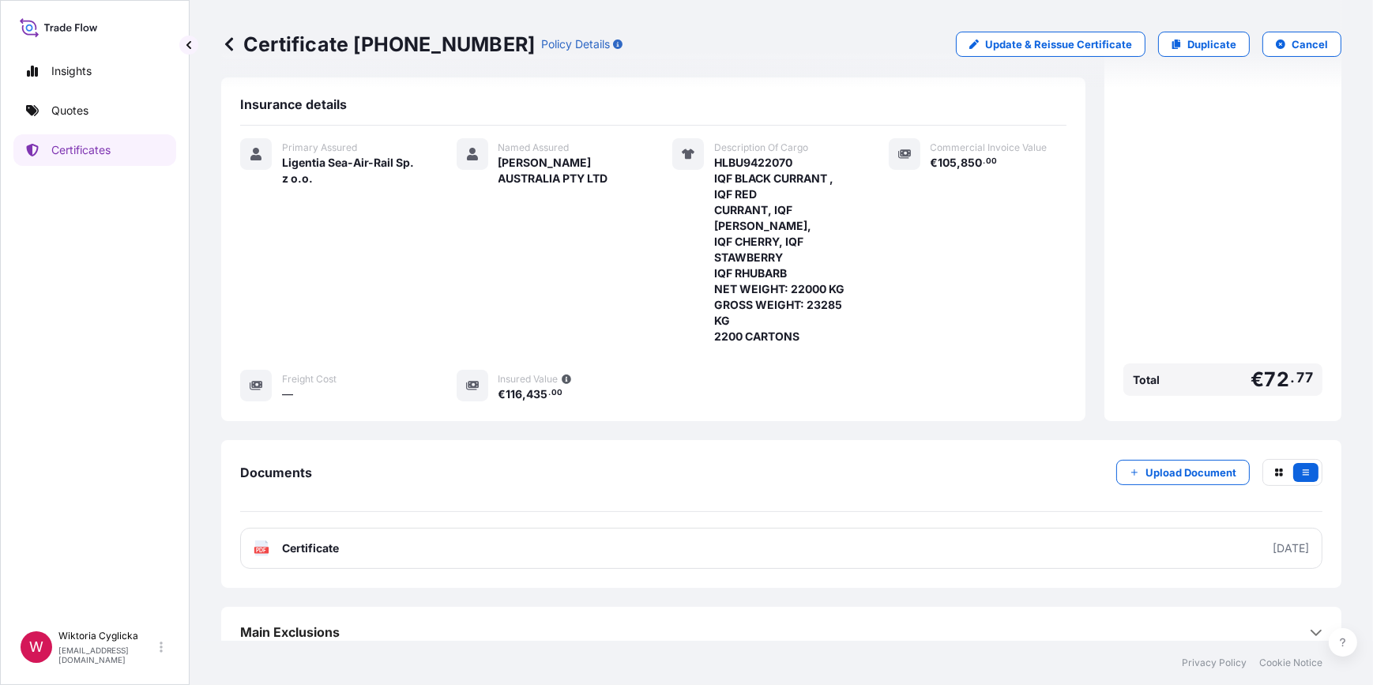
drag, startPoint x: 776, startPoint y: 490, endPoint x: 774, endPoint y: 504, distance: 14.4
click at [776, 490] on div "Documents Upload Document" at bounding box center [781, 485] width 1082 height 53
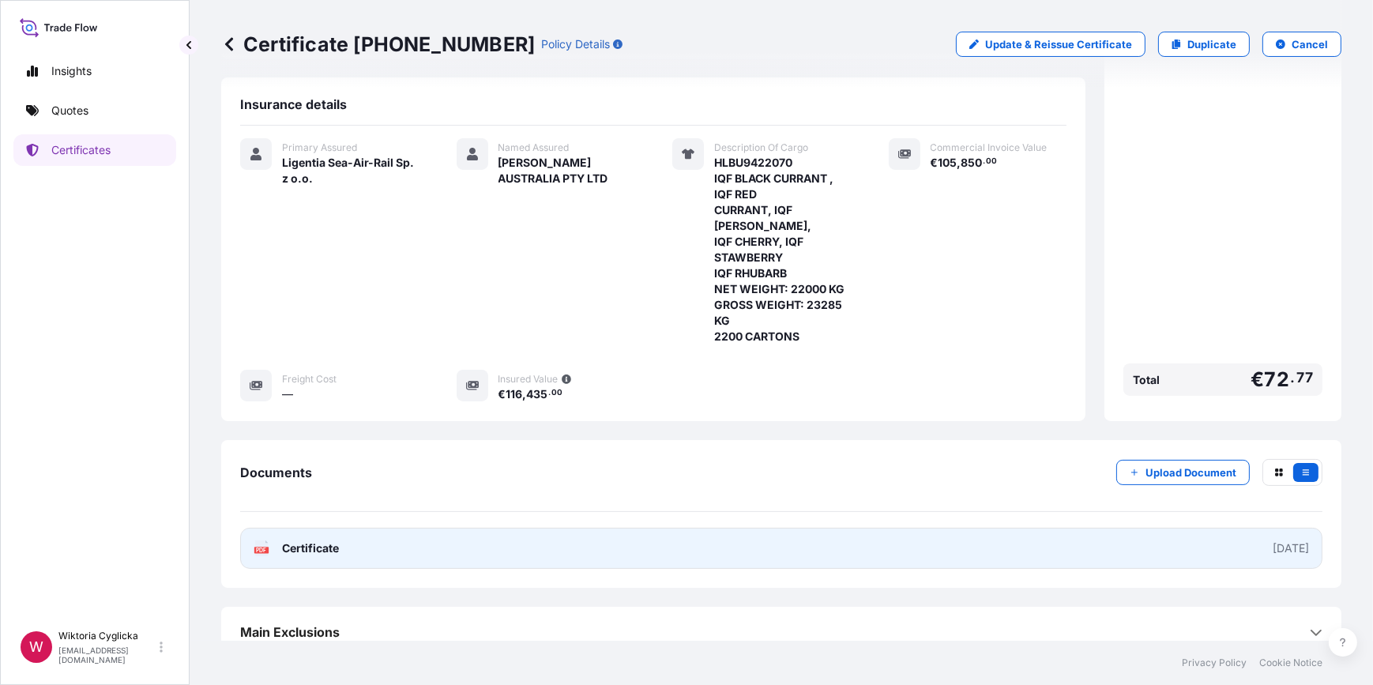
click at [769, 528] on link "PDF Certificate [DATE]" at bounding box center [781, 548] width 1082 height 41
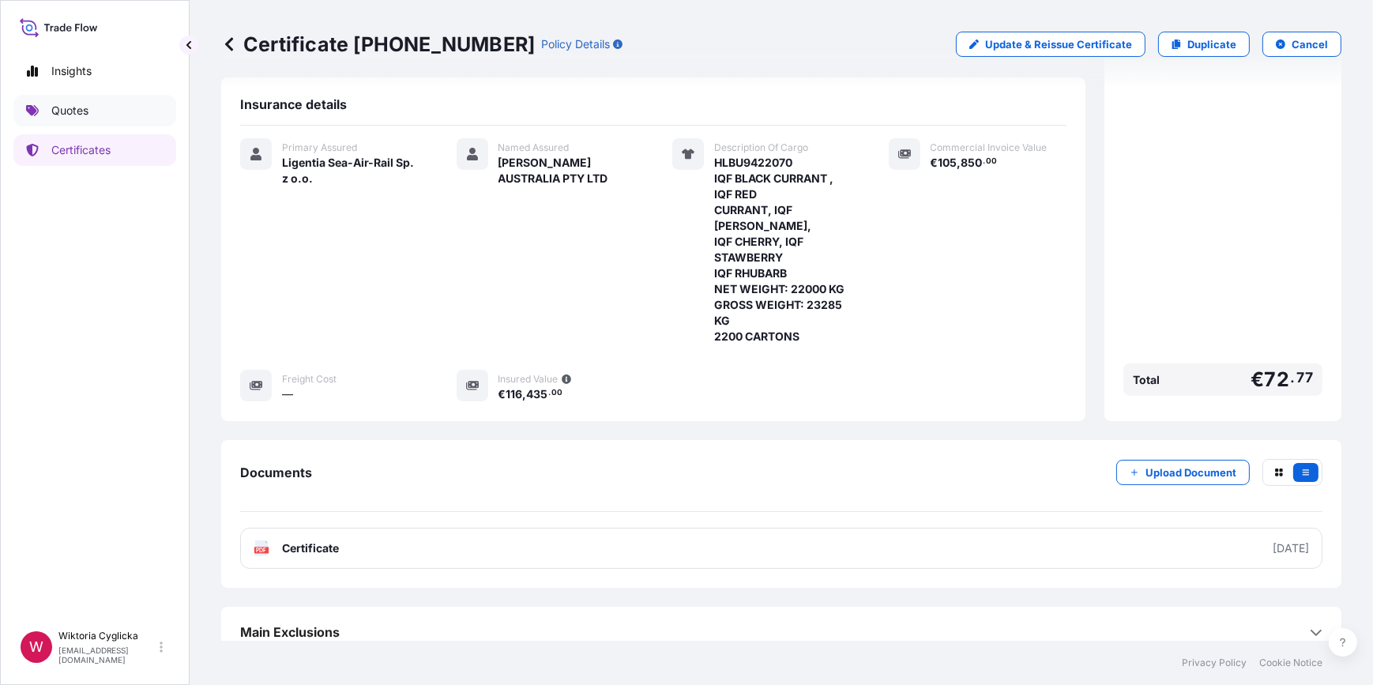
click at [73, 111] on p "Quotes" at bounding box center [69, 111] width 37 height 16
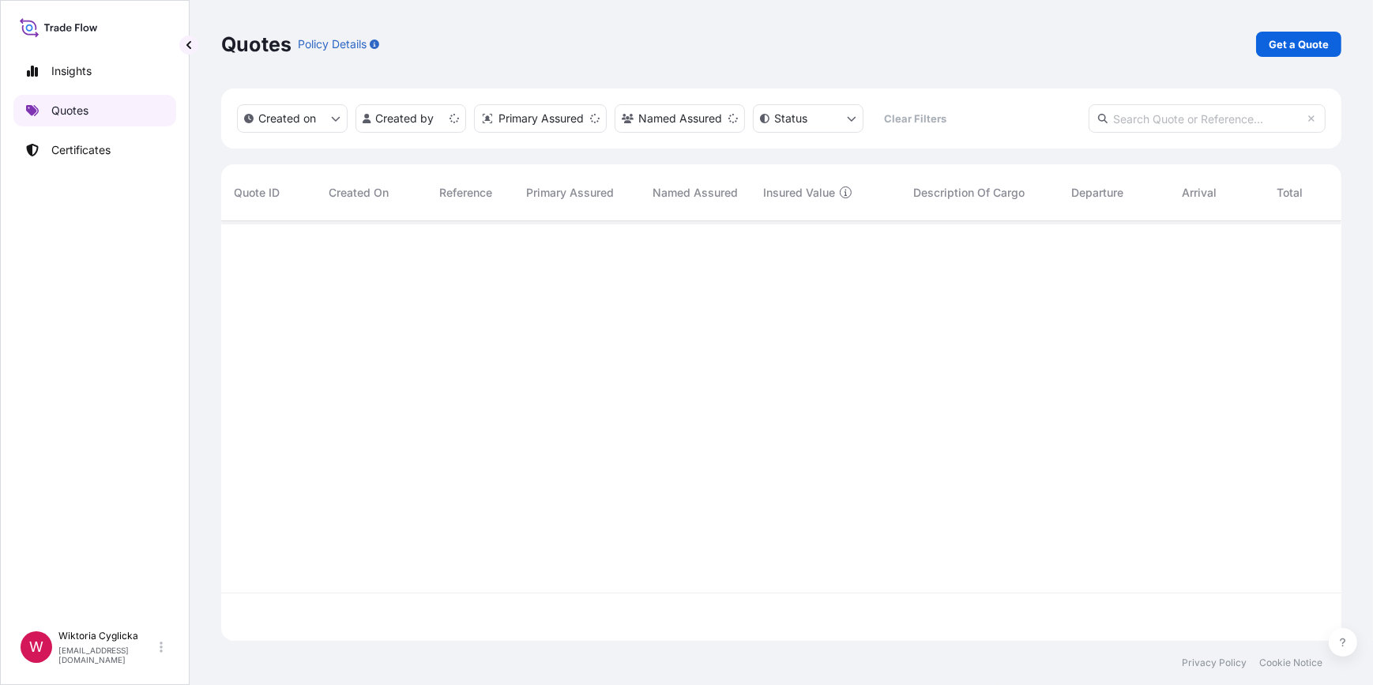
scroll to position [417, 1109]
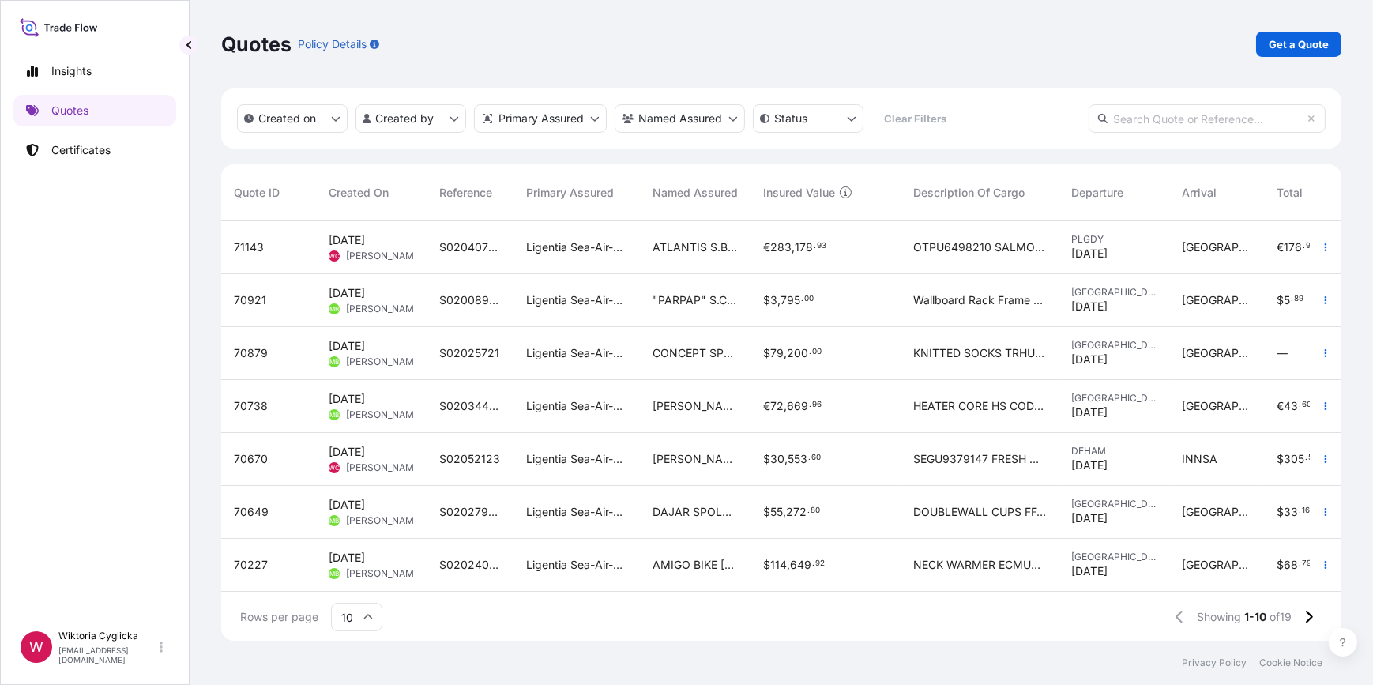
click at [1170, 128] on input "text" at bounding box center [1206, 118] width 237 height 28
paste input "S02040730"
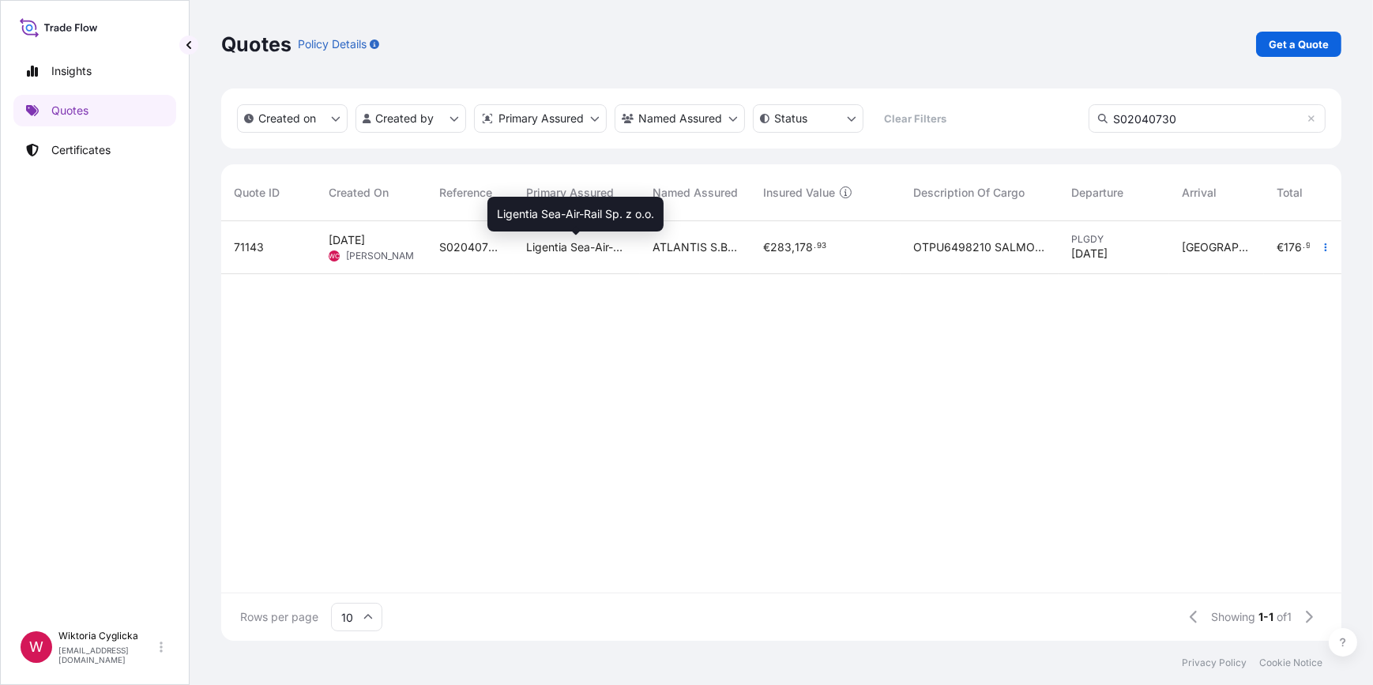
type input "S02040730"
click at [573, 246] on span "Ligentia Sea-Air-Rail Sp. z o.o." at bounding box center [576, 247] width 101 height 16
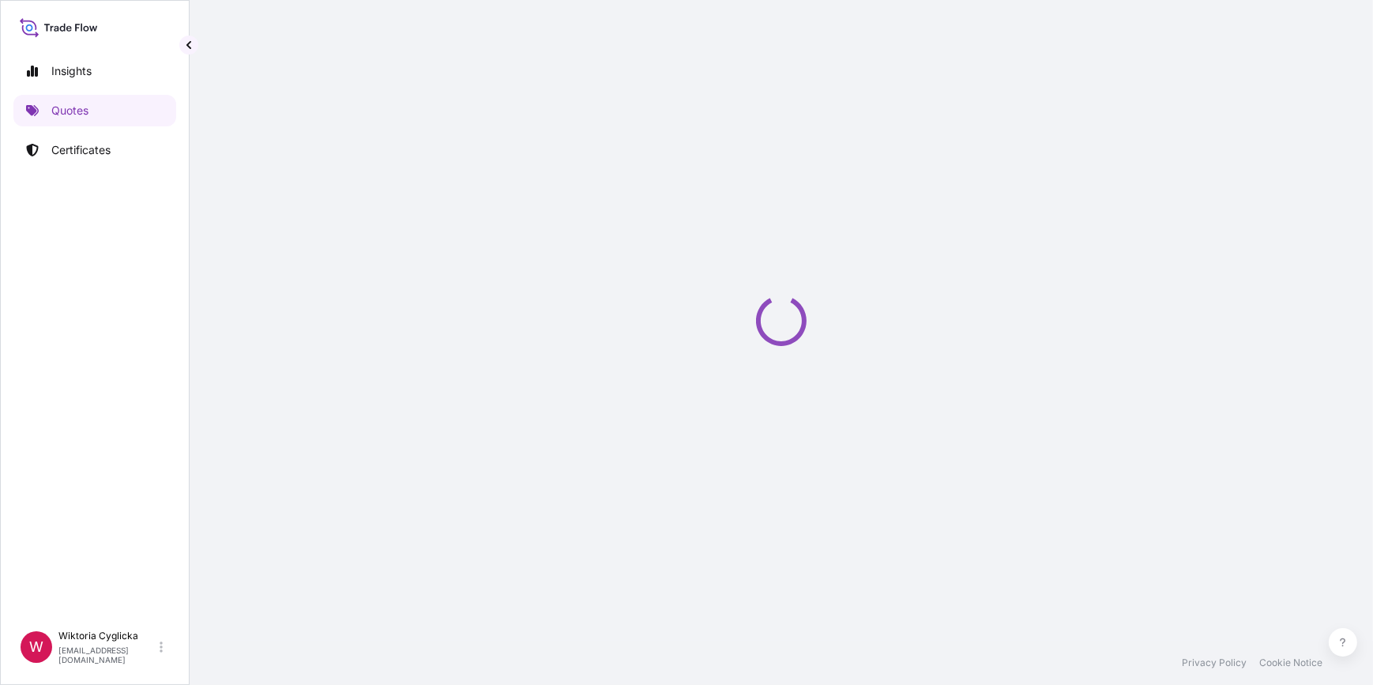
select select "Road / [GEOGRAPHIC_DATA]"
select select "Sea"
select select "Road / [GEOGRAPHIC_DATA]"
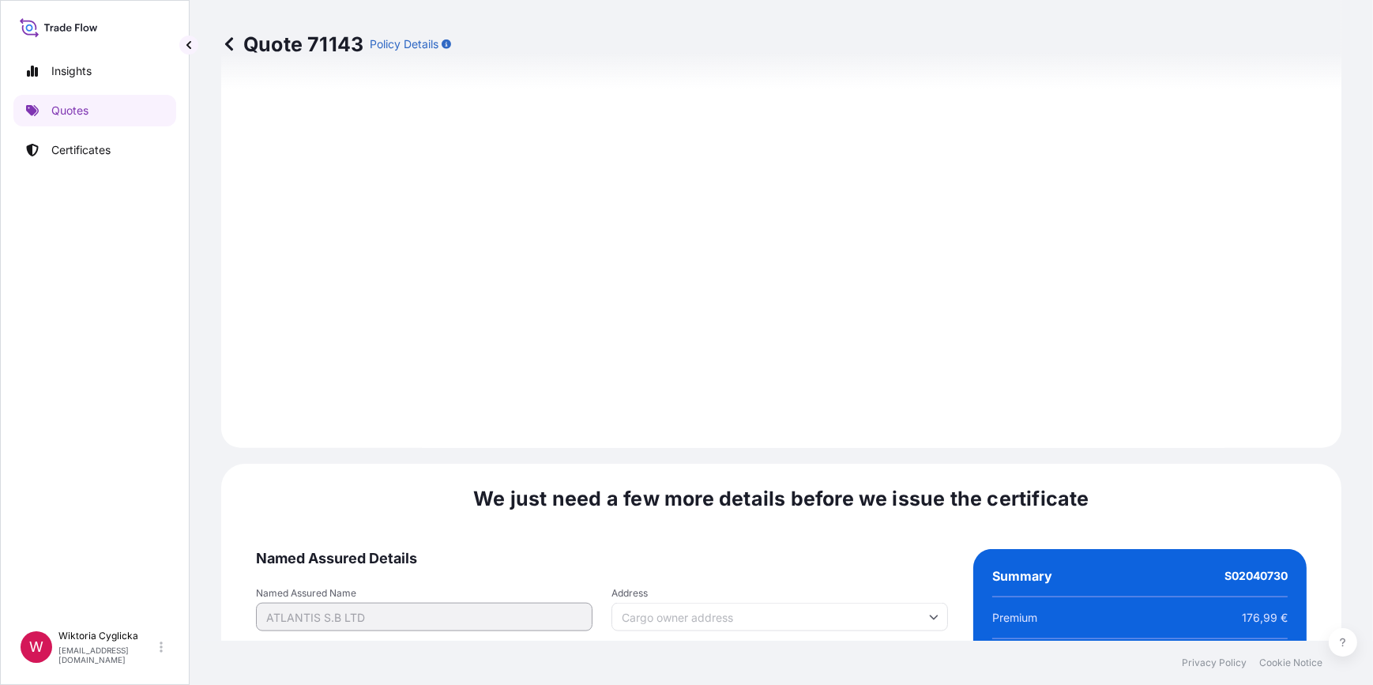
scroll to position [2324, 0]
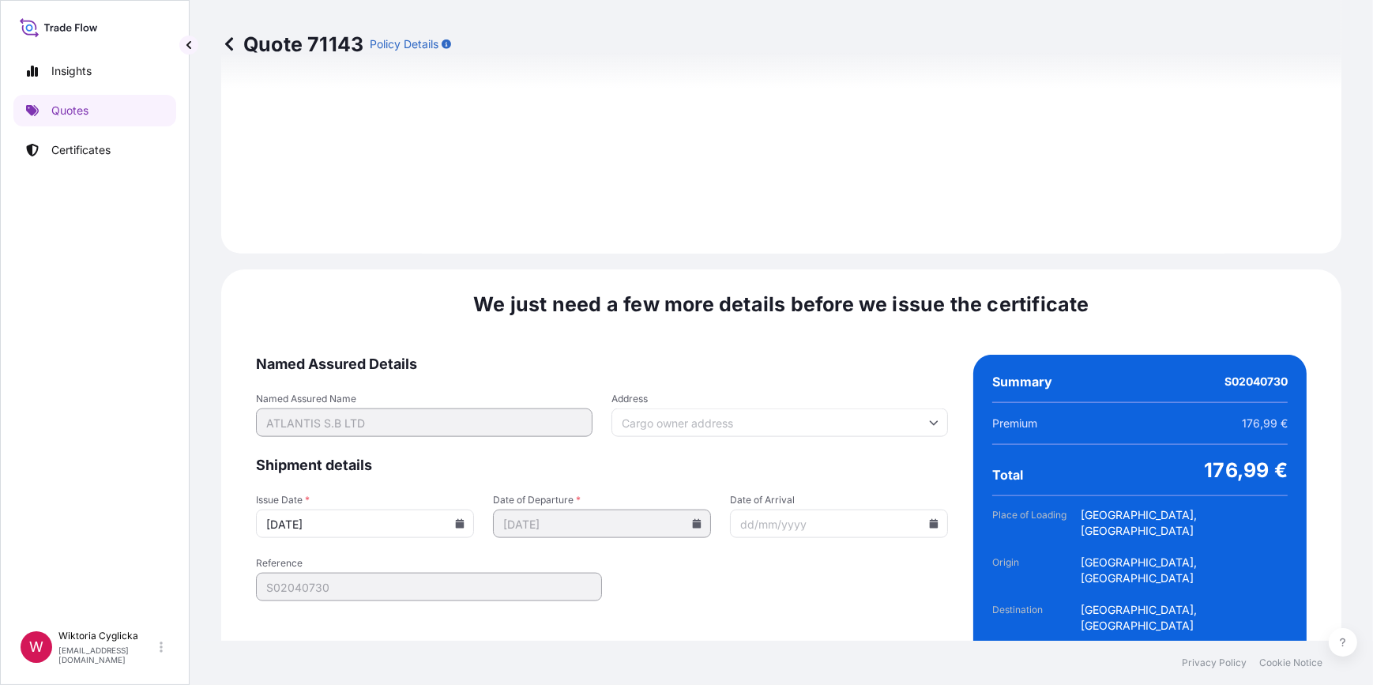
click at [456, 519] on icon at bounding box center [460, 523] width 9 height 9
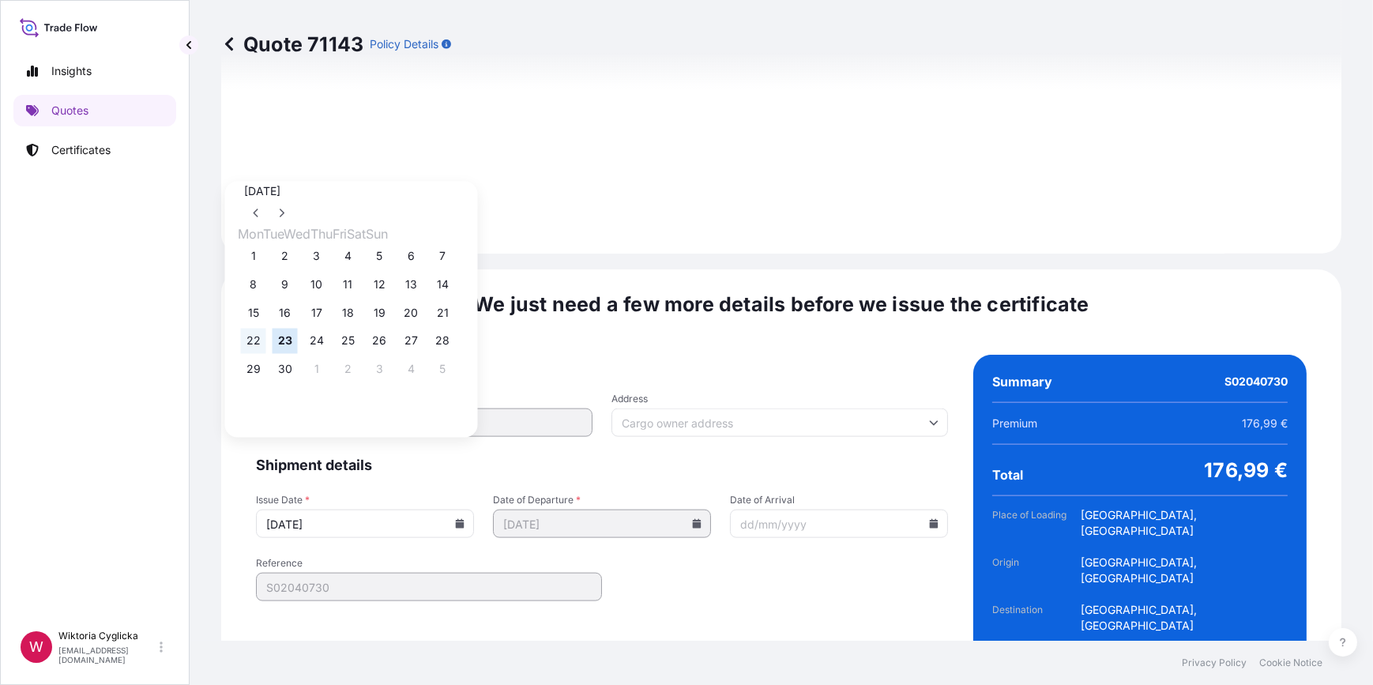
click at [262, 342] on button "22" at bounding box center [253, 341] width 25 height 25
type input "[DATE]"
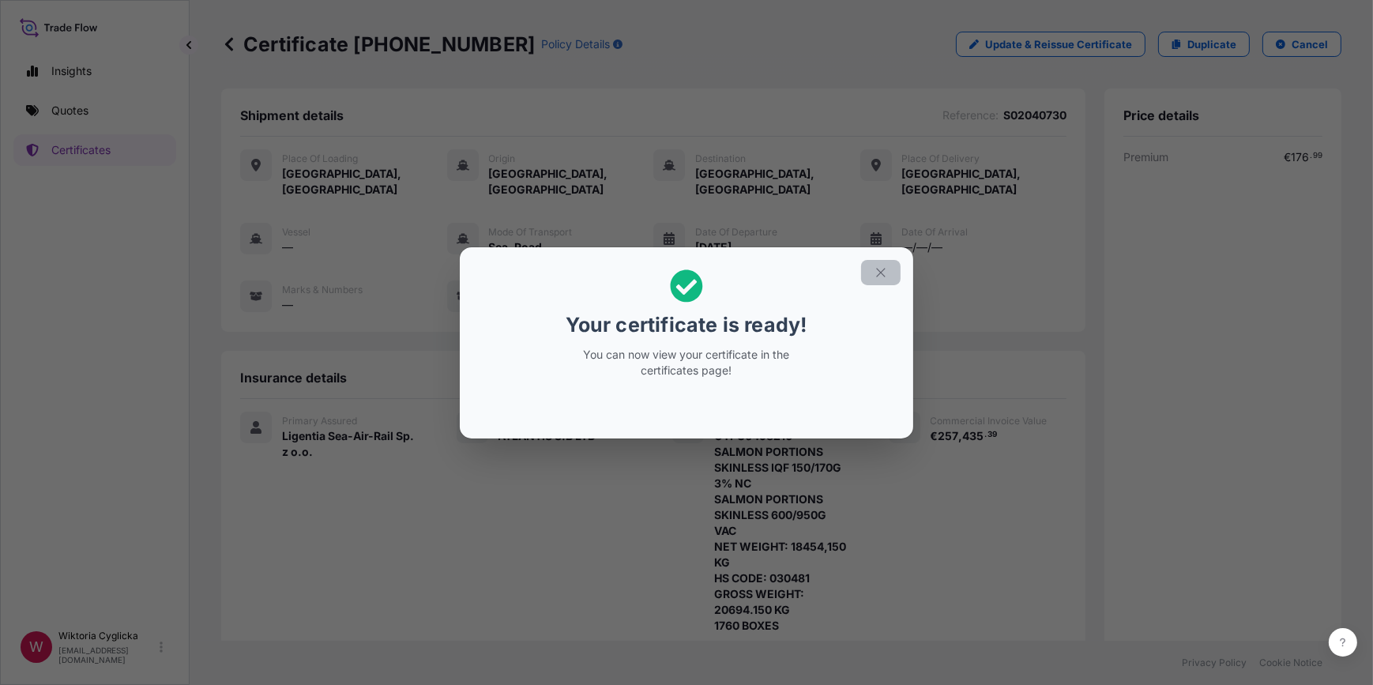
click at [886, 265] on icon "button" at bounding box center [881, 272] width 14 height 14
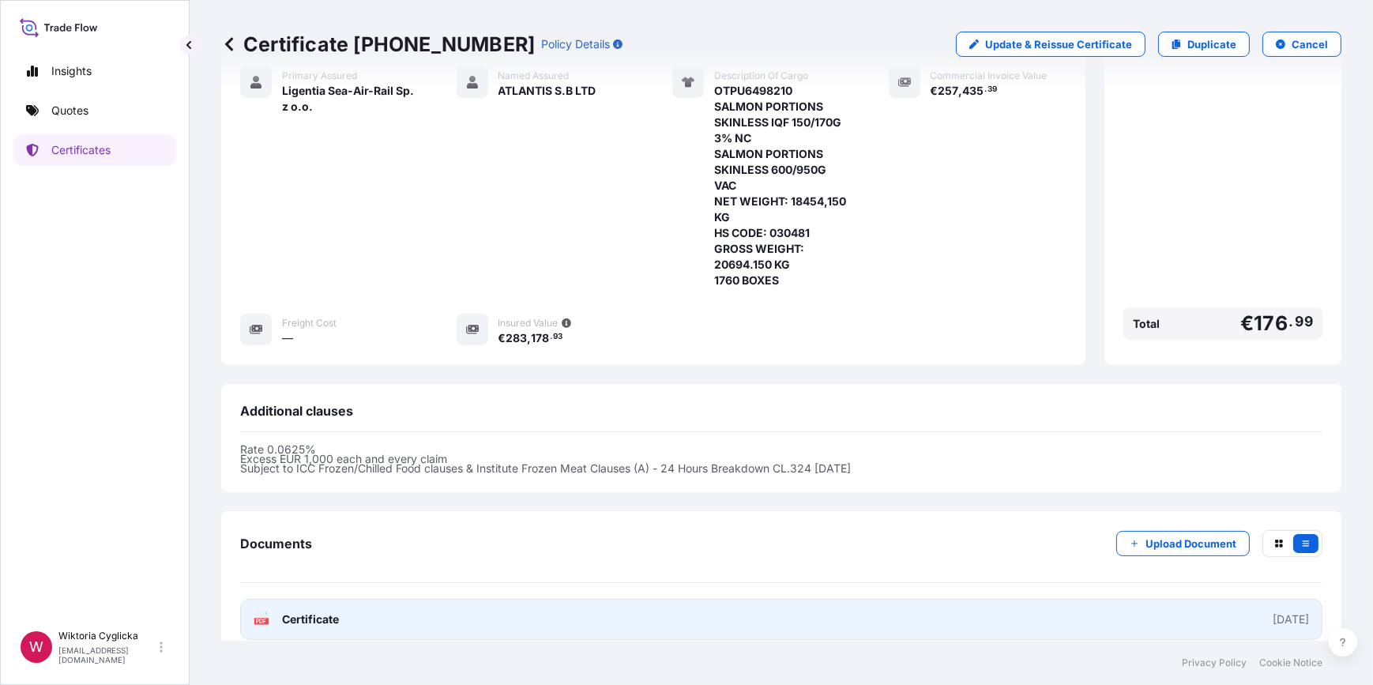
scroll to position [416, 0]
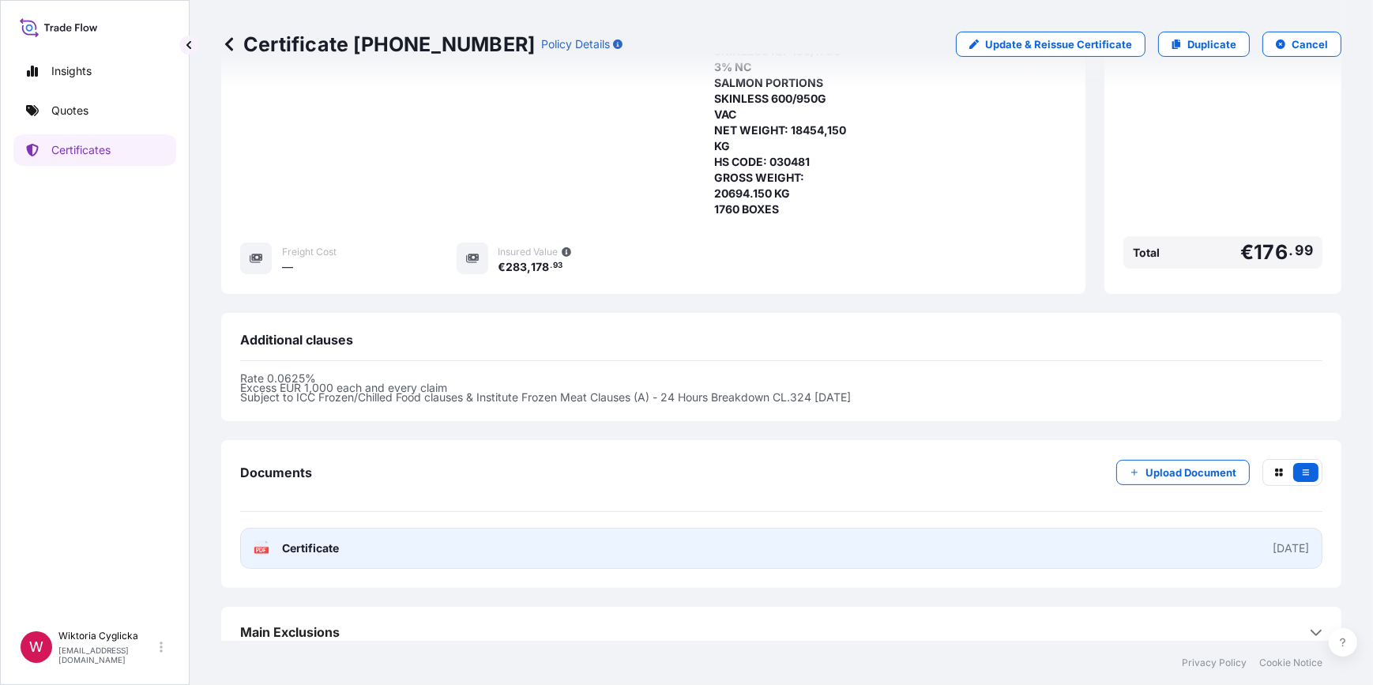
click at [460, 528] on link "PDF Certificate [DATE]" at bounding box center [781, 548] width 1082 height 41
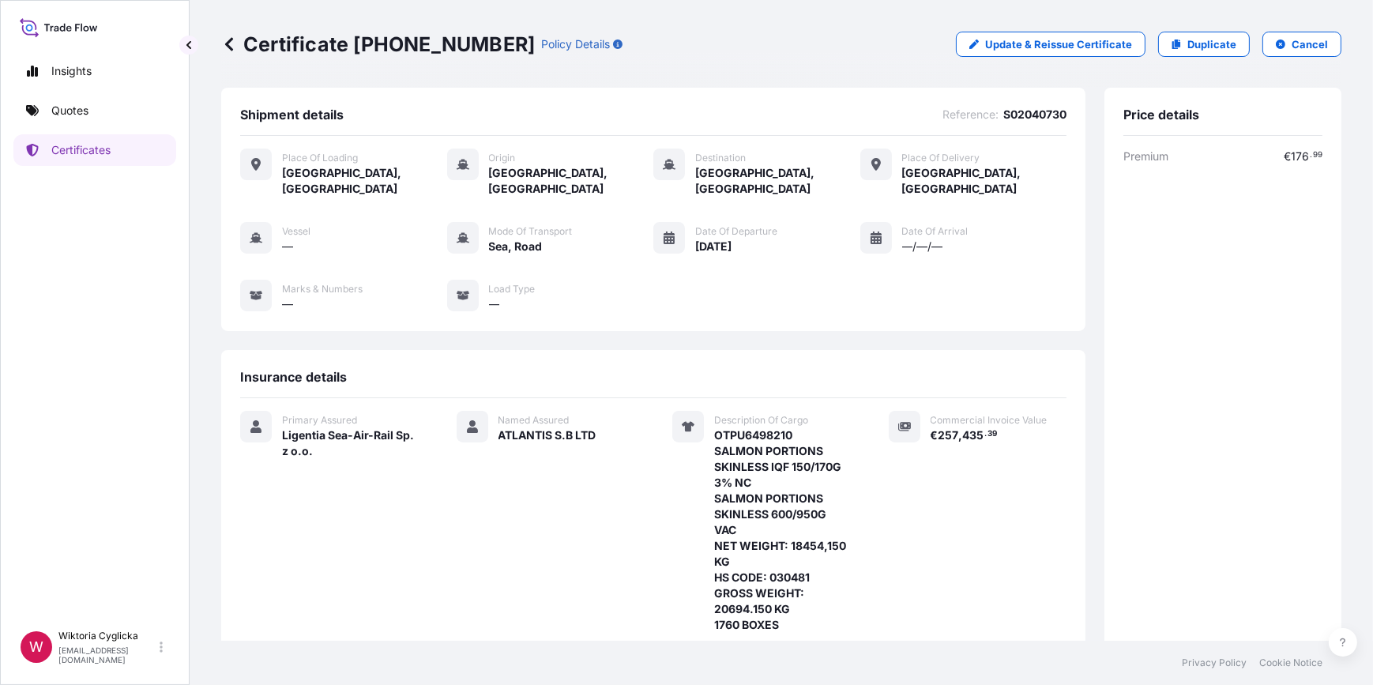
scroll to position [0, 0]
click at [101, 112] on link "Quotes" at bounding box center [94, 111] width 163 height 32
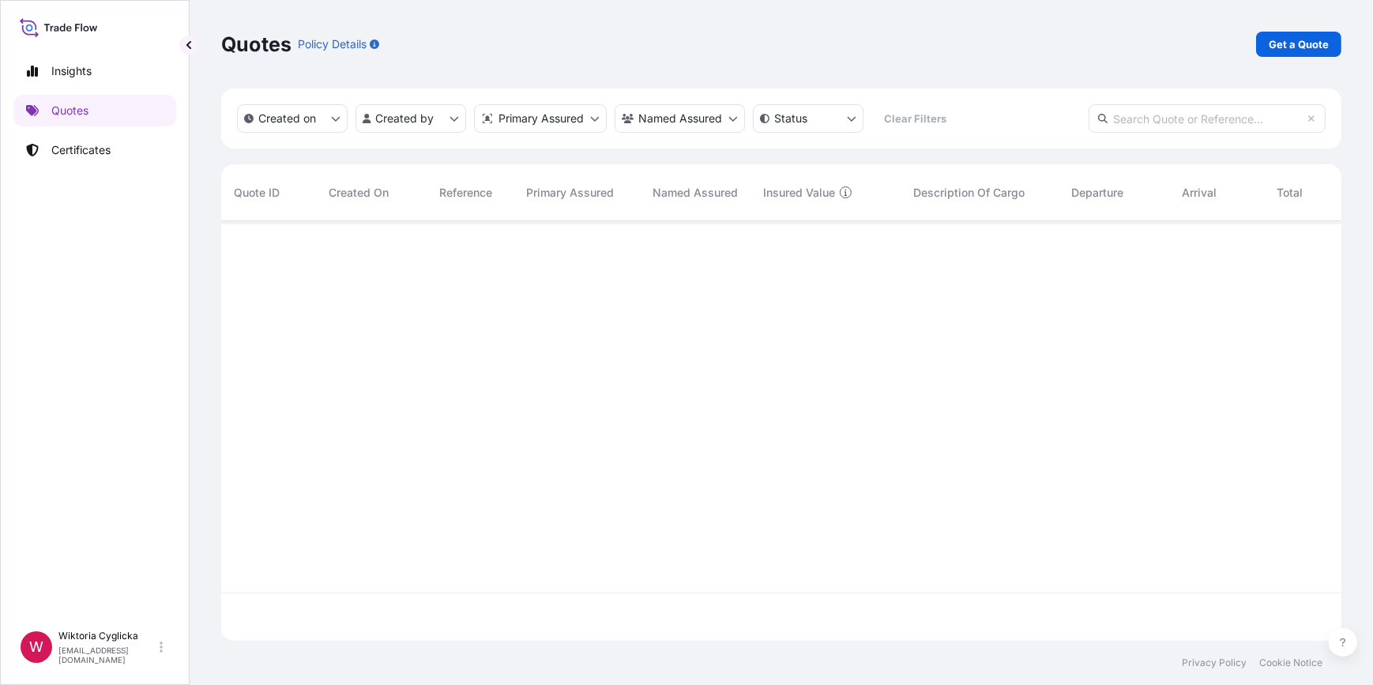
scroll to position [417, 1109]
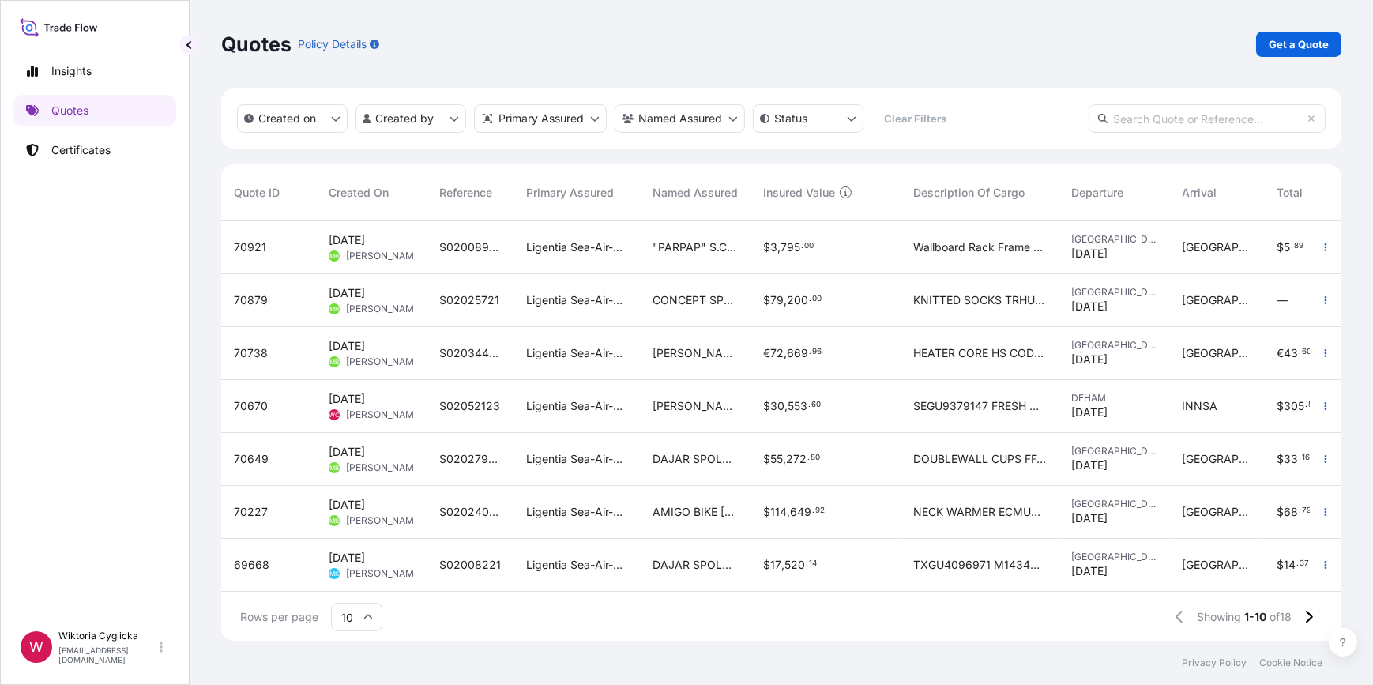
click at [1160, 119] on input "text" at bounding box center [1206, 118] width 237 height 28
paste input "S02052123"
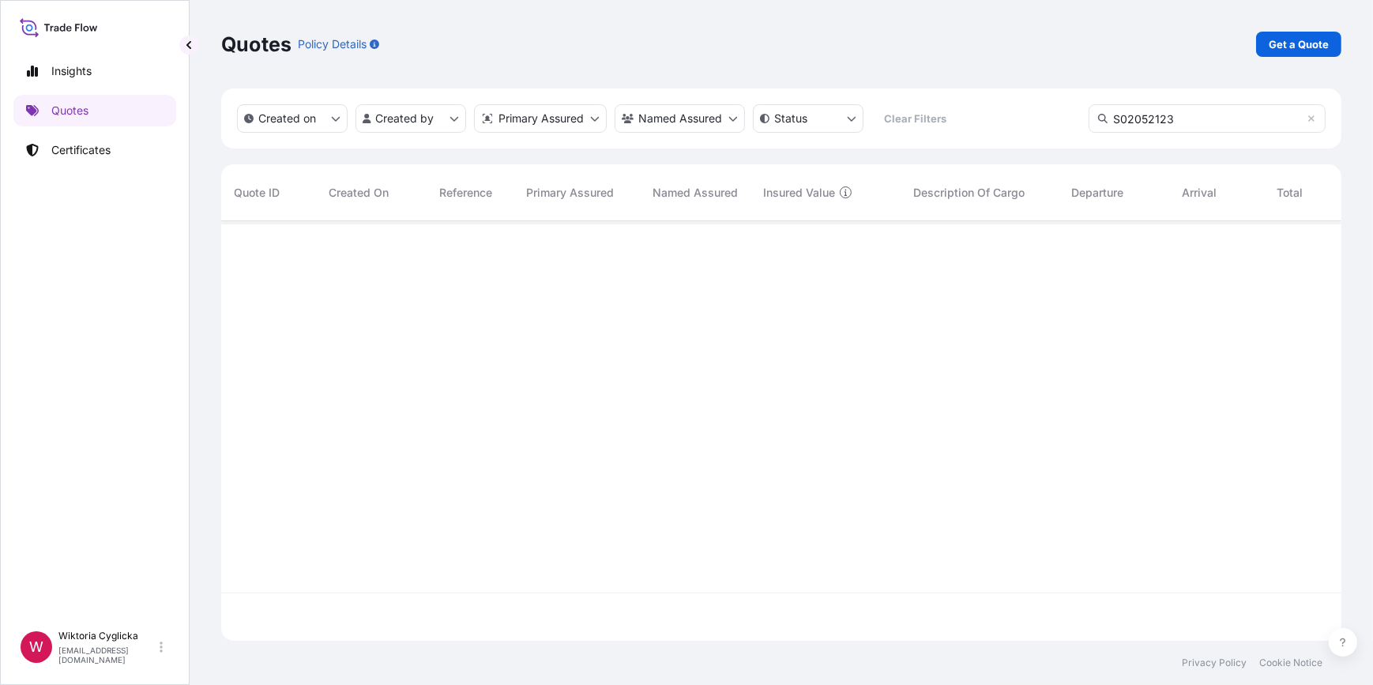
type input "S02052123"
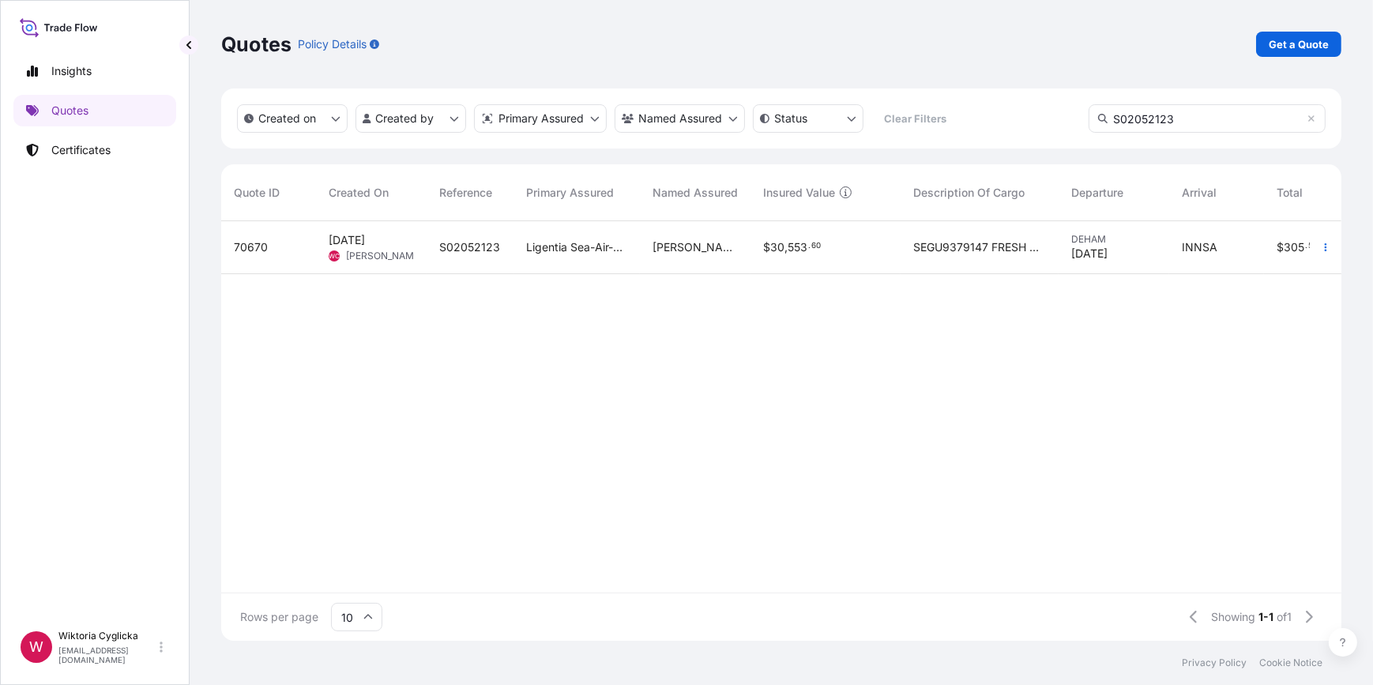
click at [437, 261] on div "S02052123" at bounding box center [470, 247] width 87 height 53
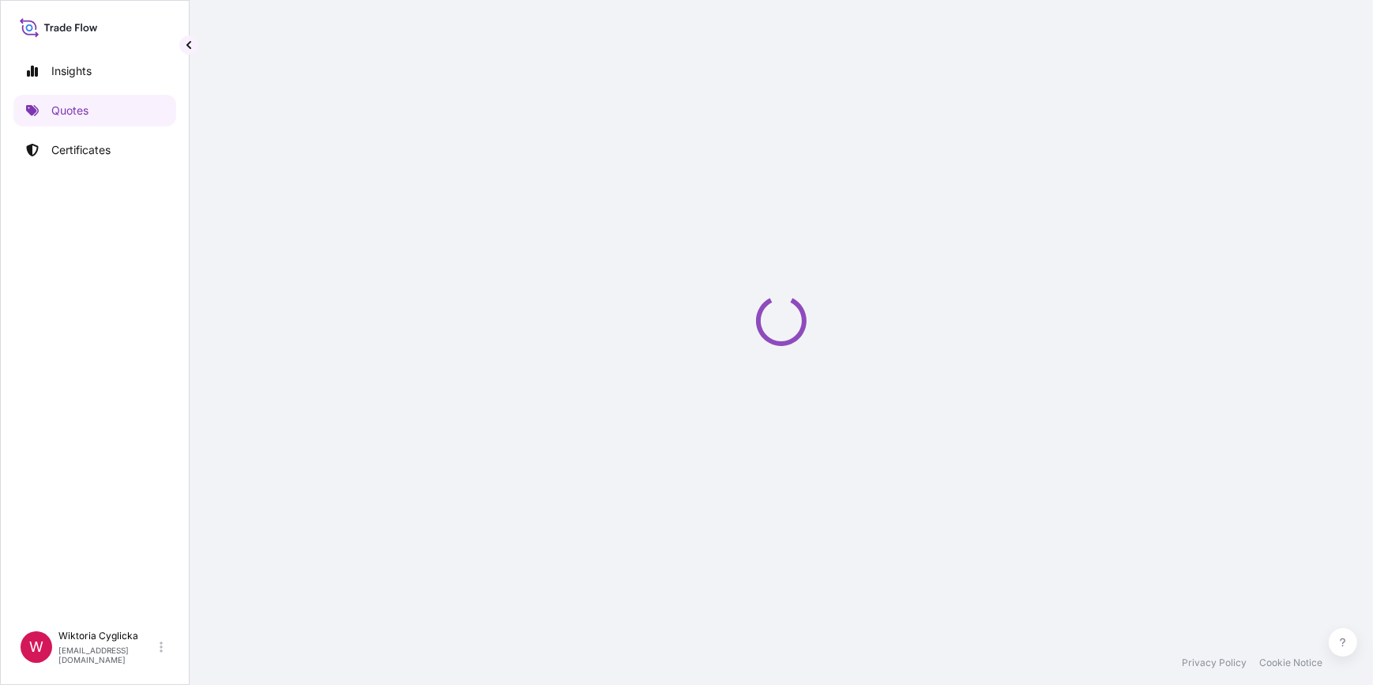
select select "Road / [GEOGRAPHIC_DATA]"
select select "Sea"
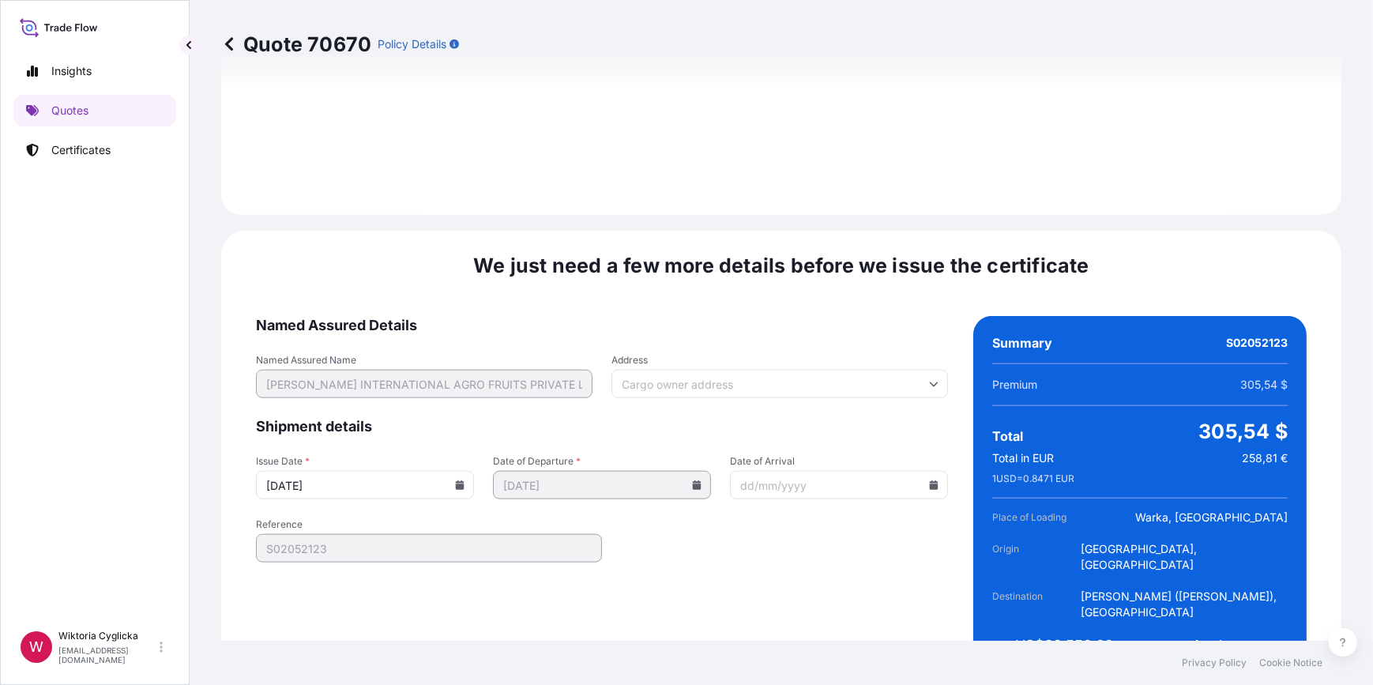
scroll to position [2053, 0]
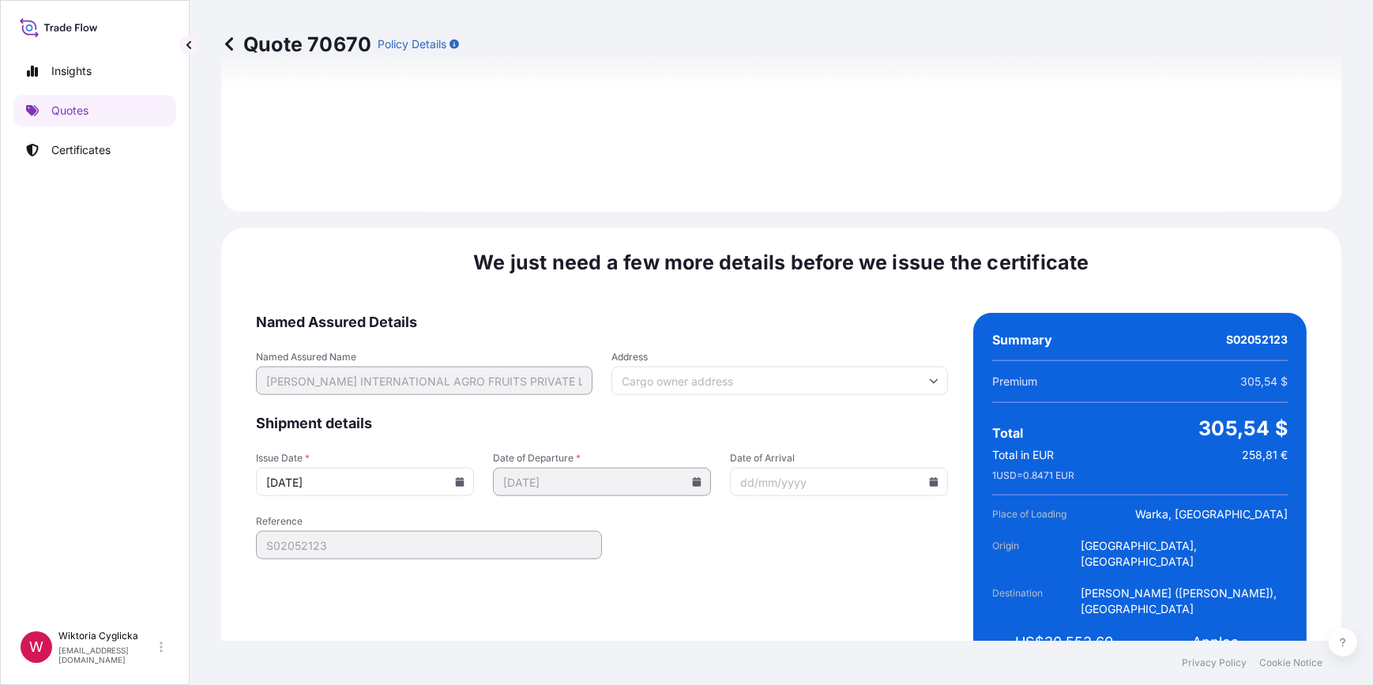
click at [449, 468] on input "[DATE]" at bounding box center [365, 482] width 218 height 28
click at [457, 477] on icon at bounding box center [460, 481] width 9 height 9
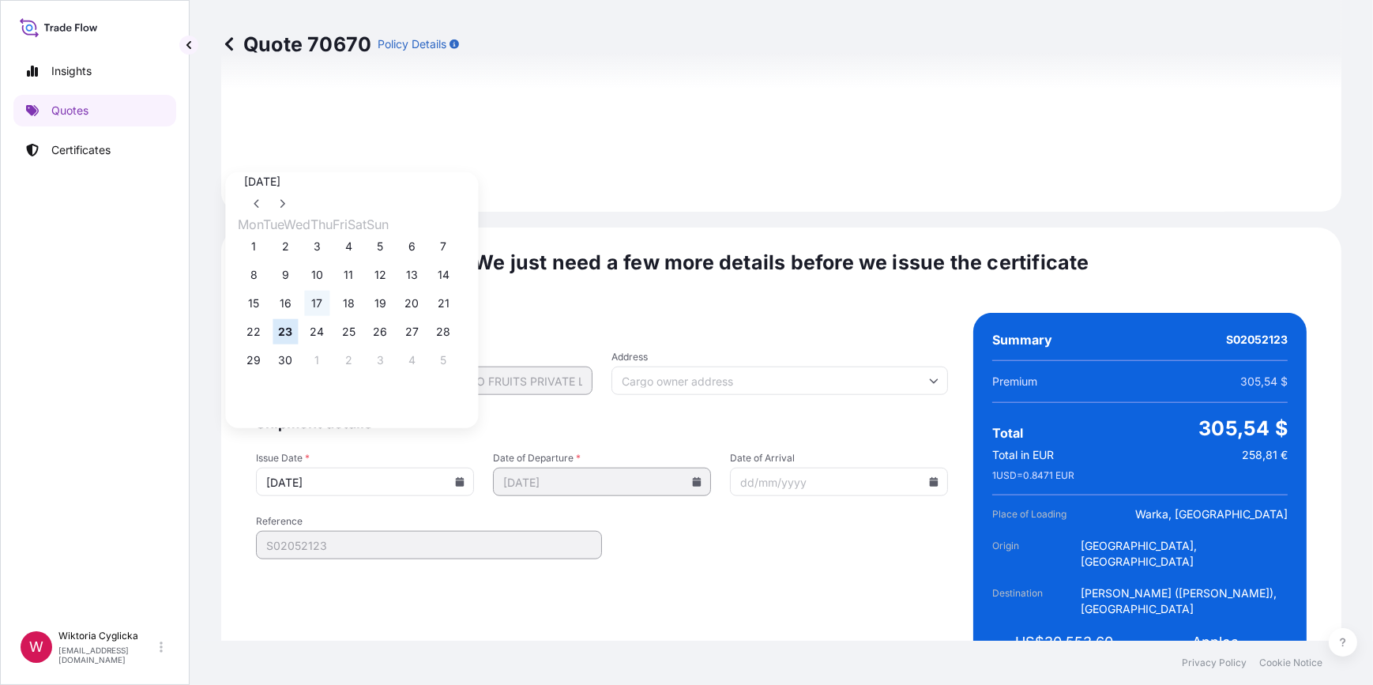
click at [326, 309] on button "17" at bounding box center [316, 303] width 25 height 25
type input "[DATE]"
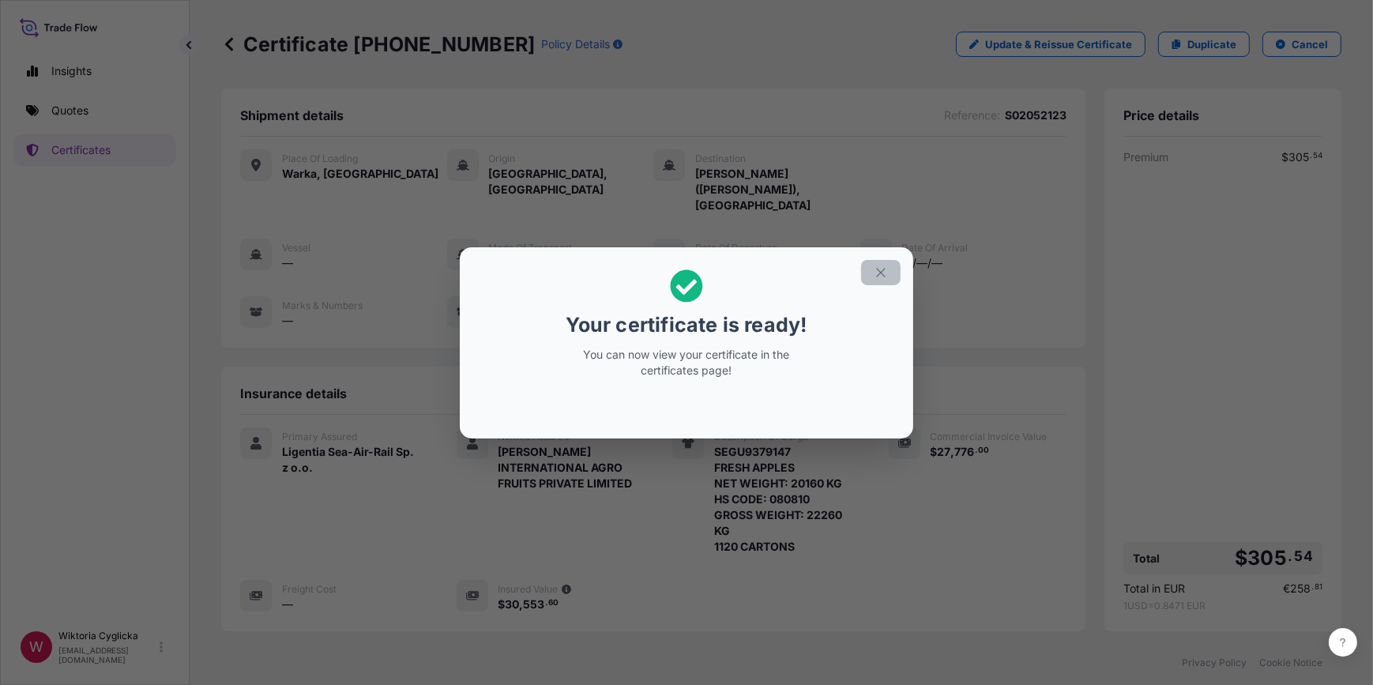
click at [872, 275] on button "button" at bounding box center [880, 272] width 39 height 25
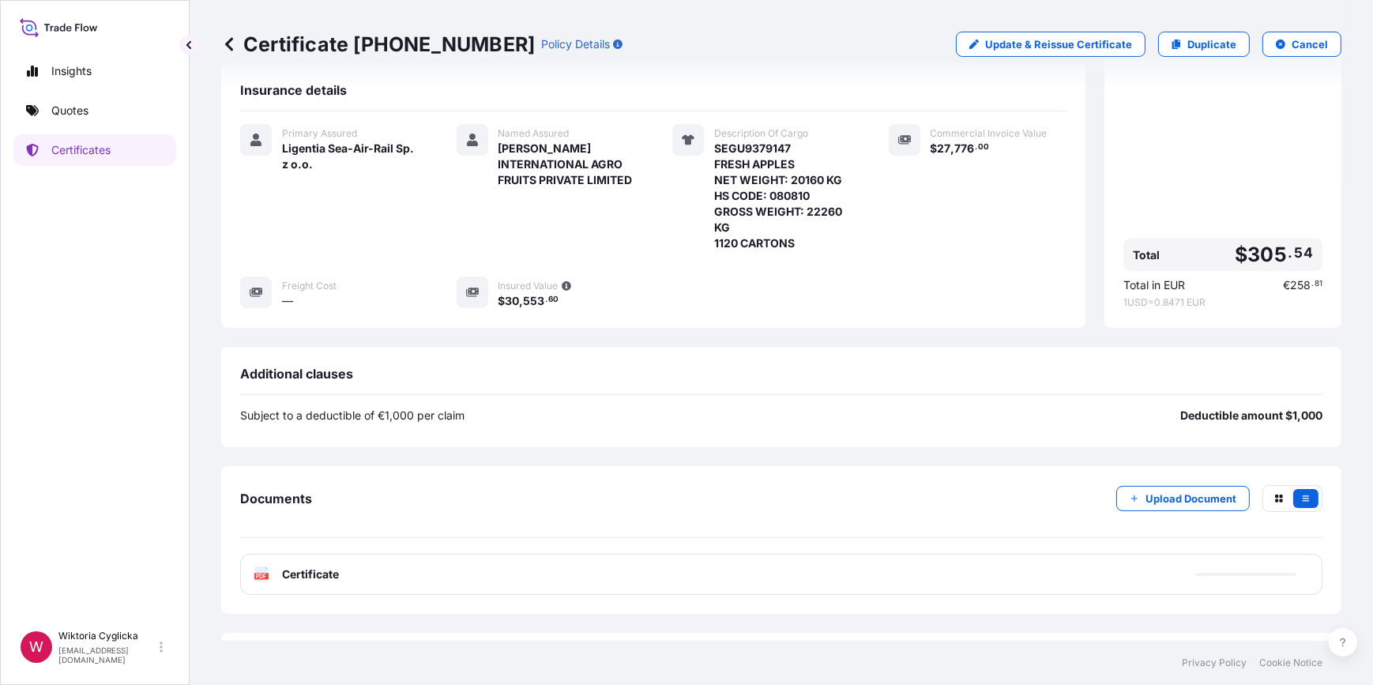
scroll to position [310, 0]
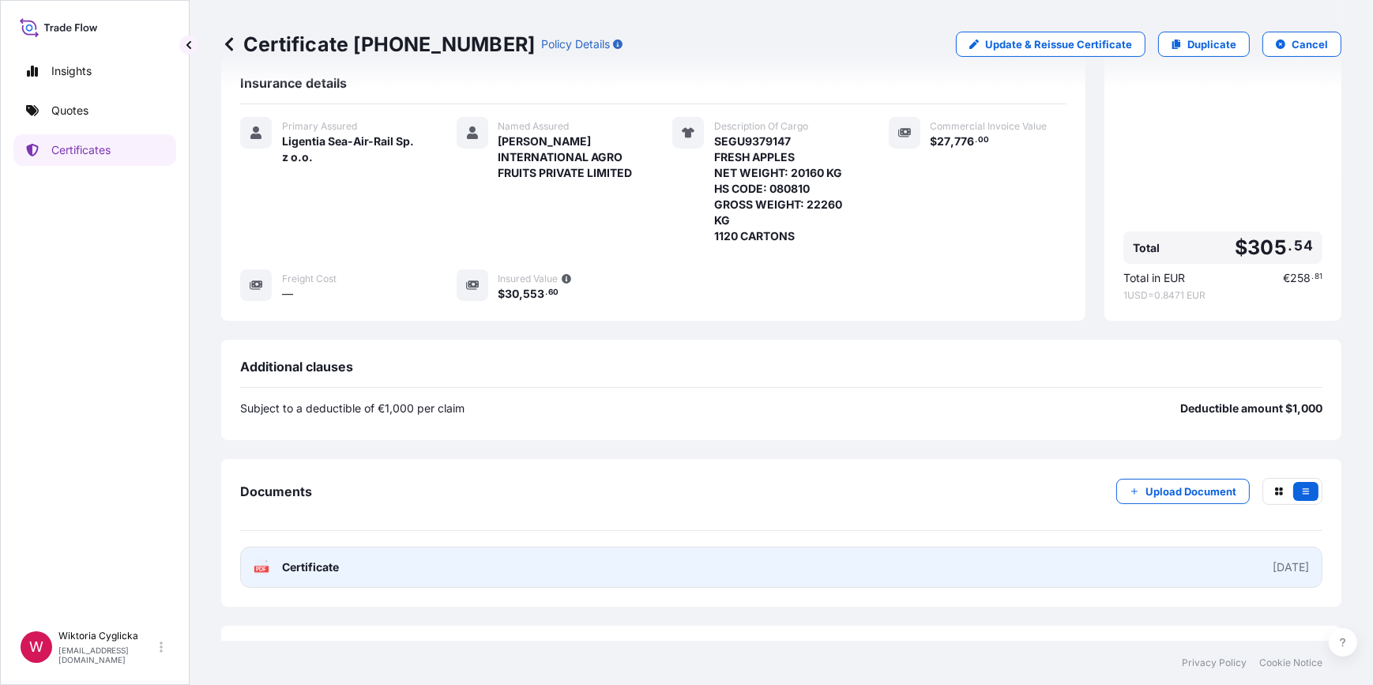
click at [690, 551] on link "PDF Certificate [DATE]" at bounding box center [781, 567] width 1082 height 41
